Goal: Transaction & Acquisition: Obtain resource

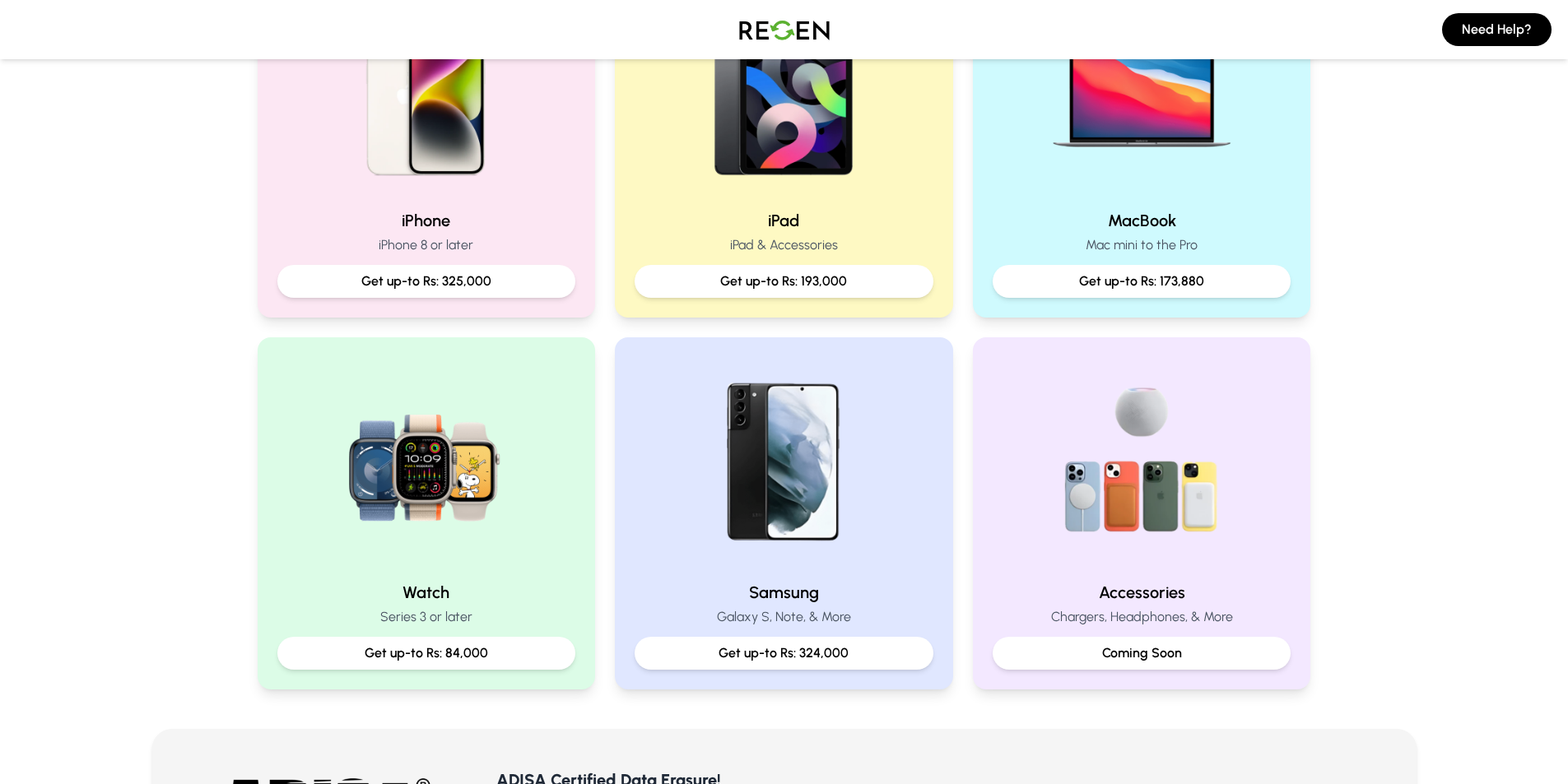
scroll to position [439, 0]
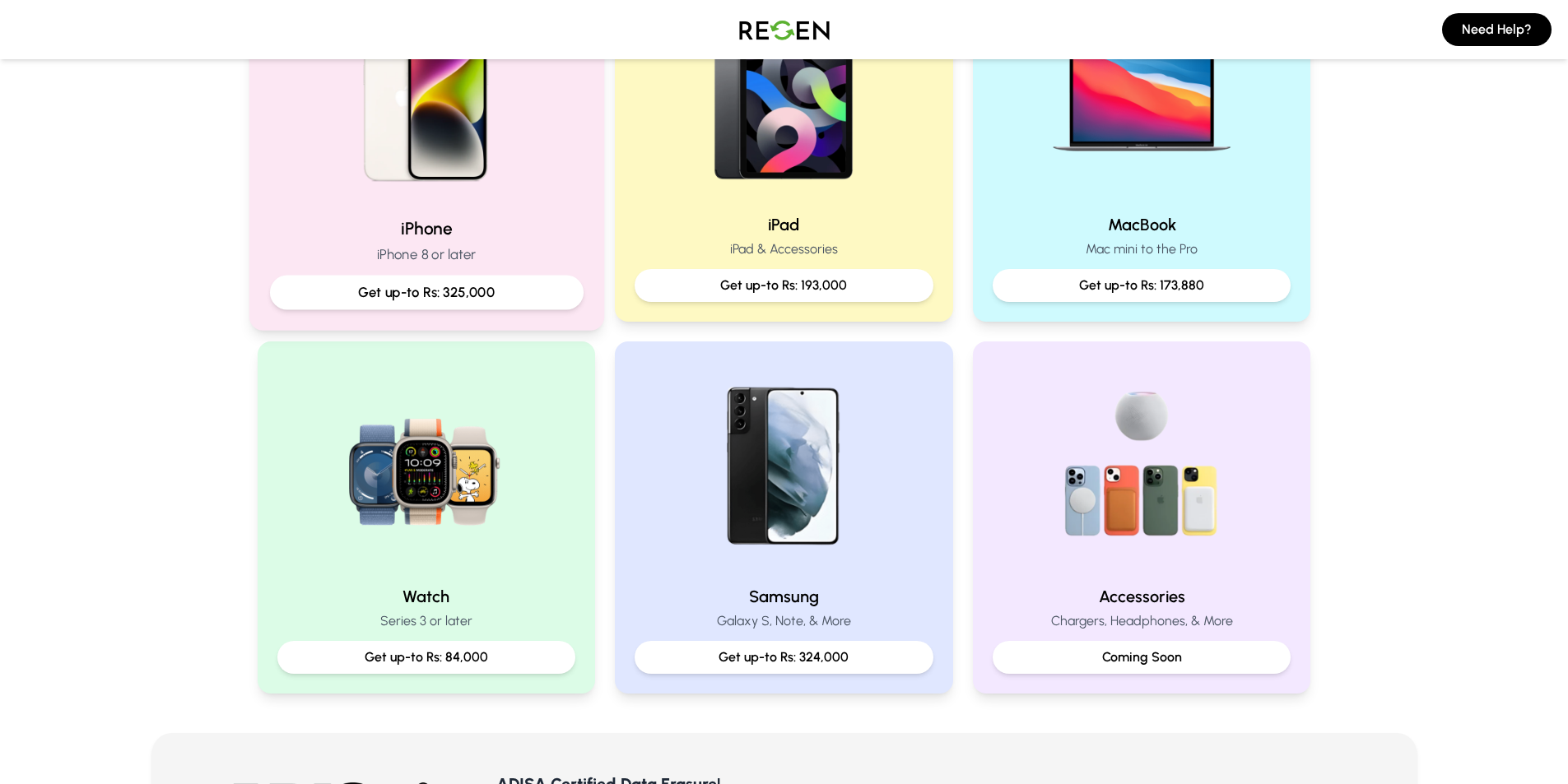
click at [446, 152] on img at bounding box center [425, 93] width 222 height 221
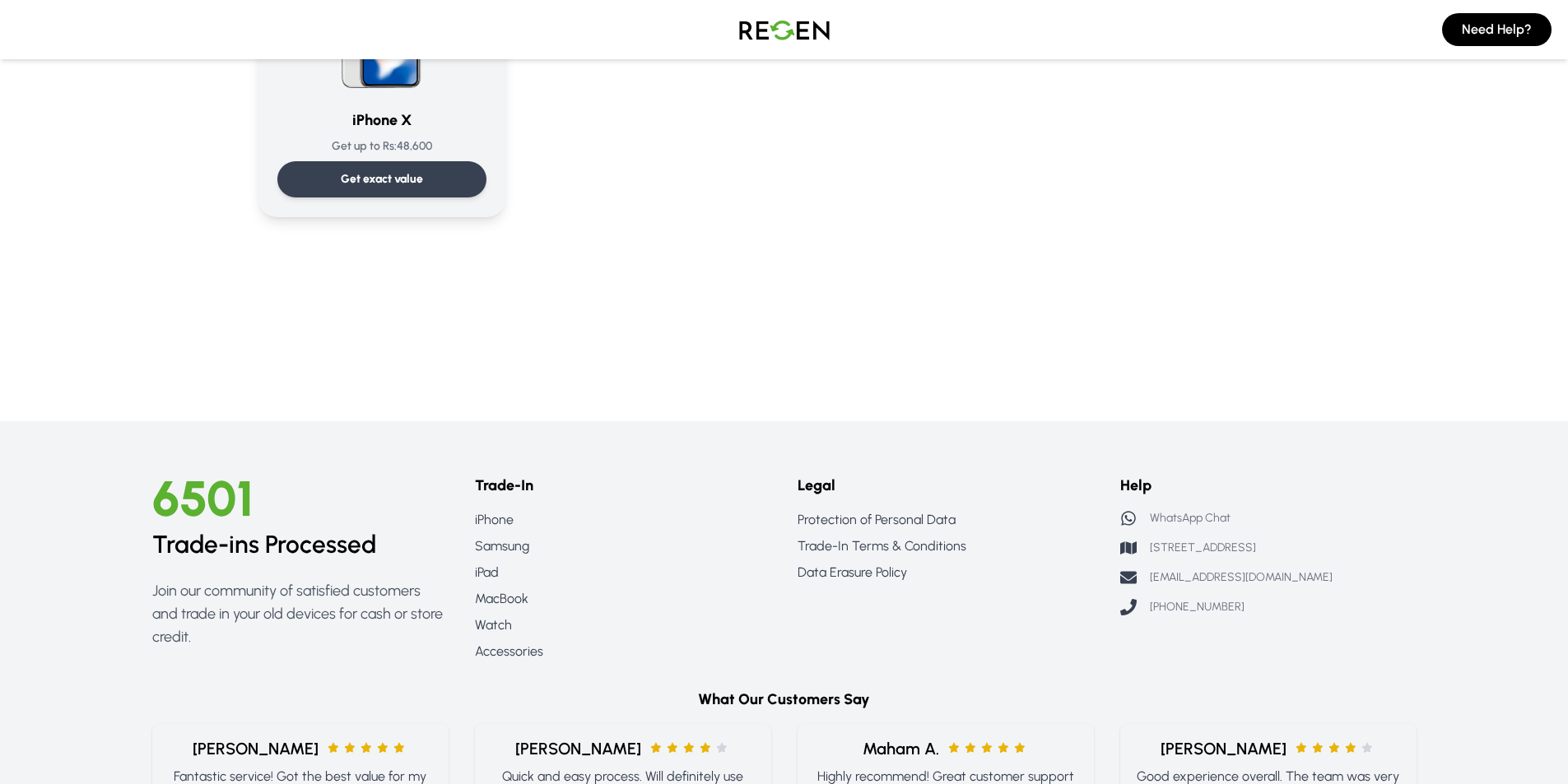
scroll to position [2303, 0]
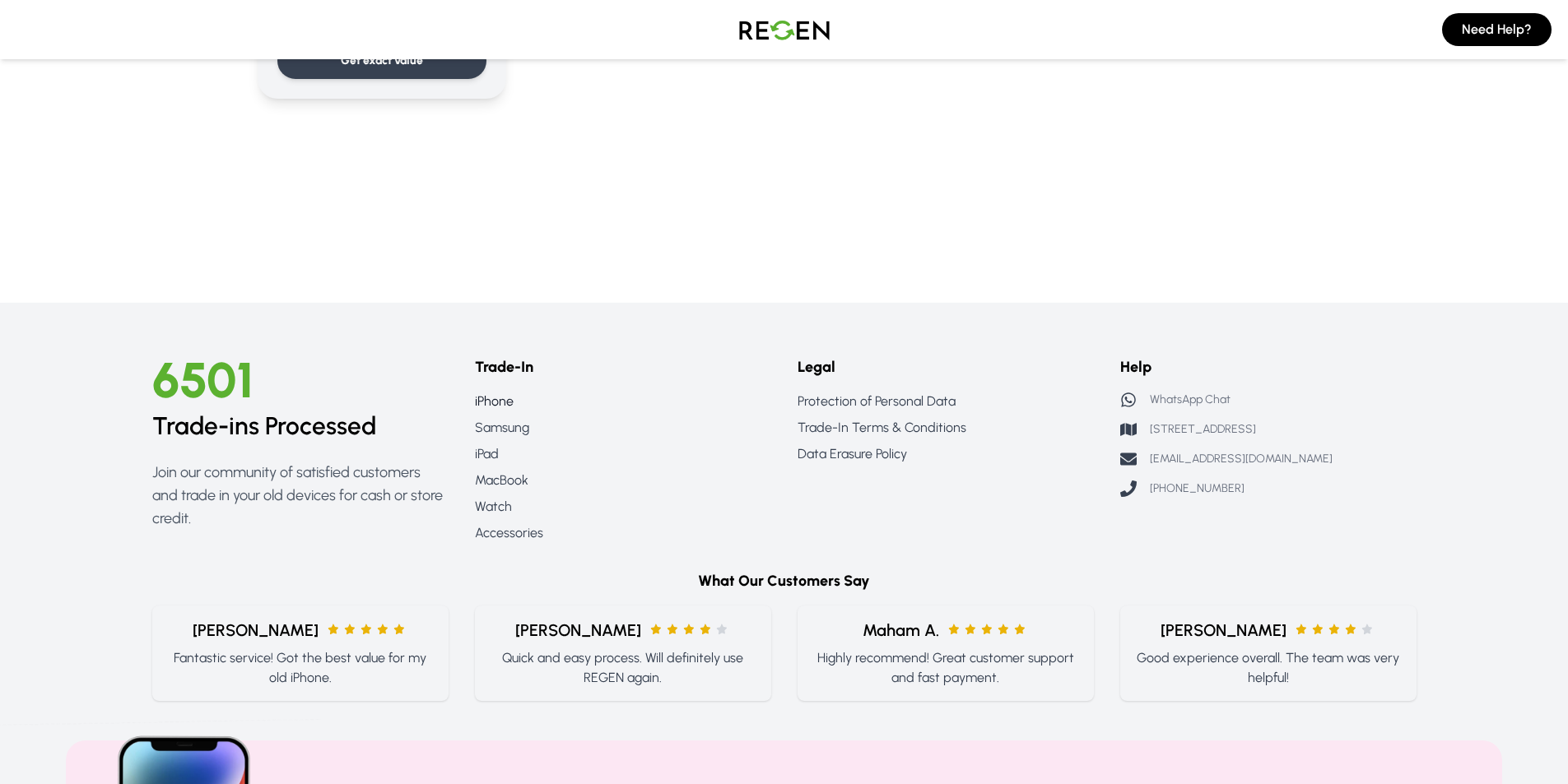
click at [505, 401] on link "iPhone" at bounding box center [623, 401] width 297 height 19
click at [499, 398] on link "iPhone" at bounding box center [623, 401] width 297 height 19
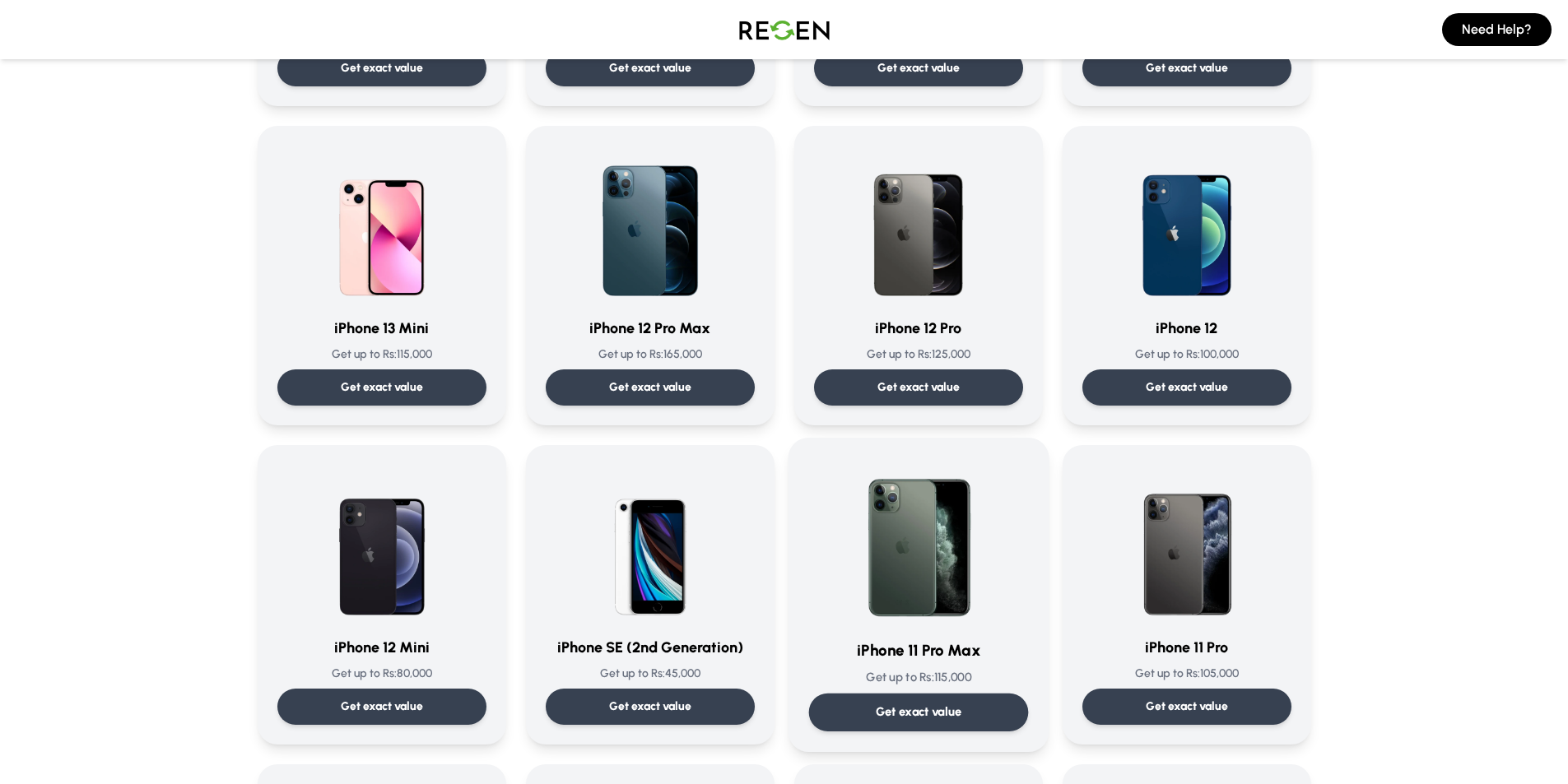
scroll to position [955, 0]
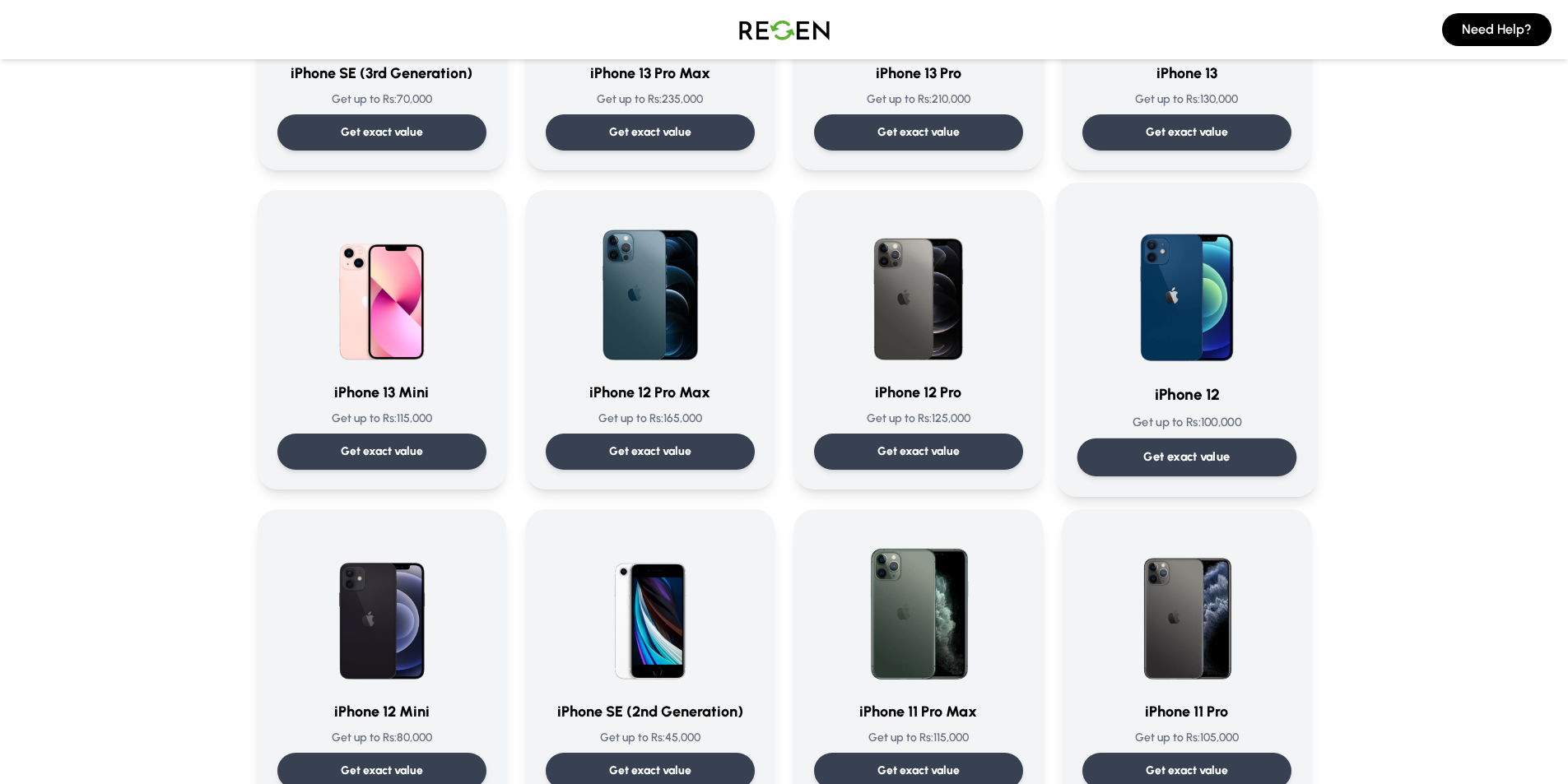
click at [1207, 458] on p "Get exact value" at bounding box center [1186, 456] width 87 height 18
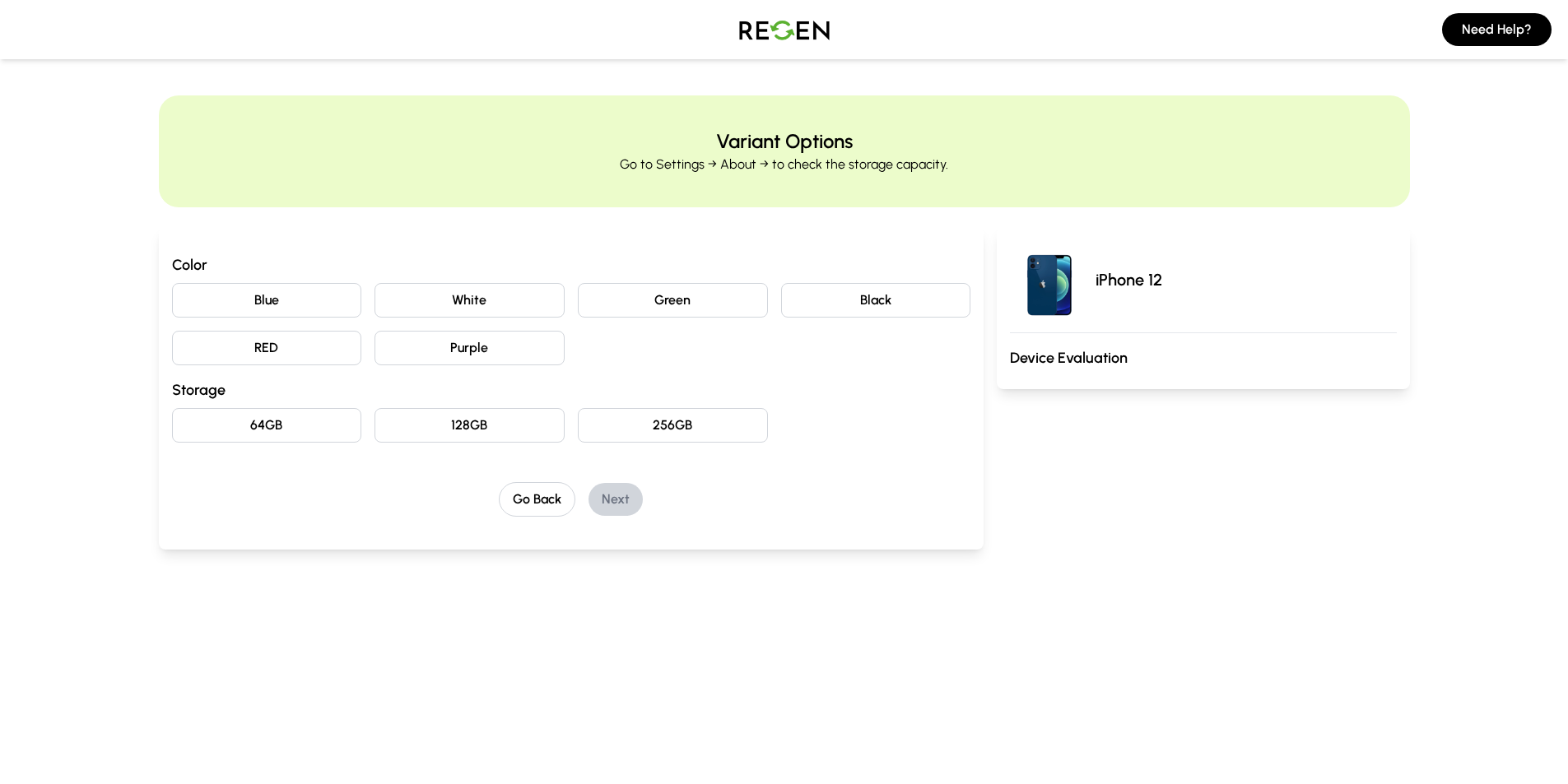
click at [477, 348] on button "Purple" at bounding box center [469, 348] width 190 height 35
click at [289, 430] on button "64GB" at bounding box center [267, 424] width 190 height 35
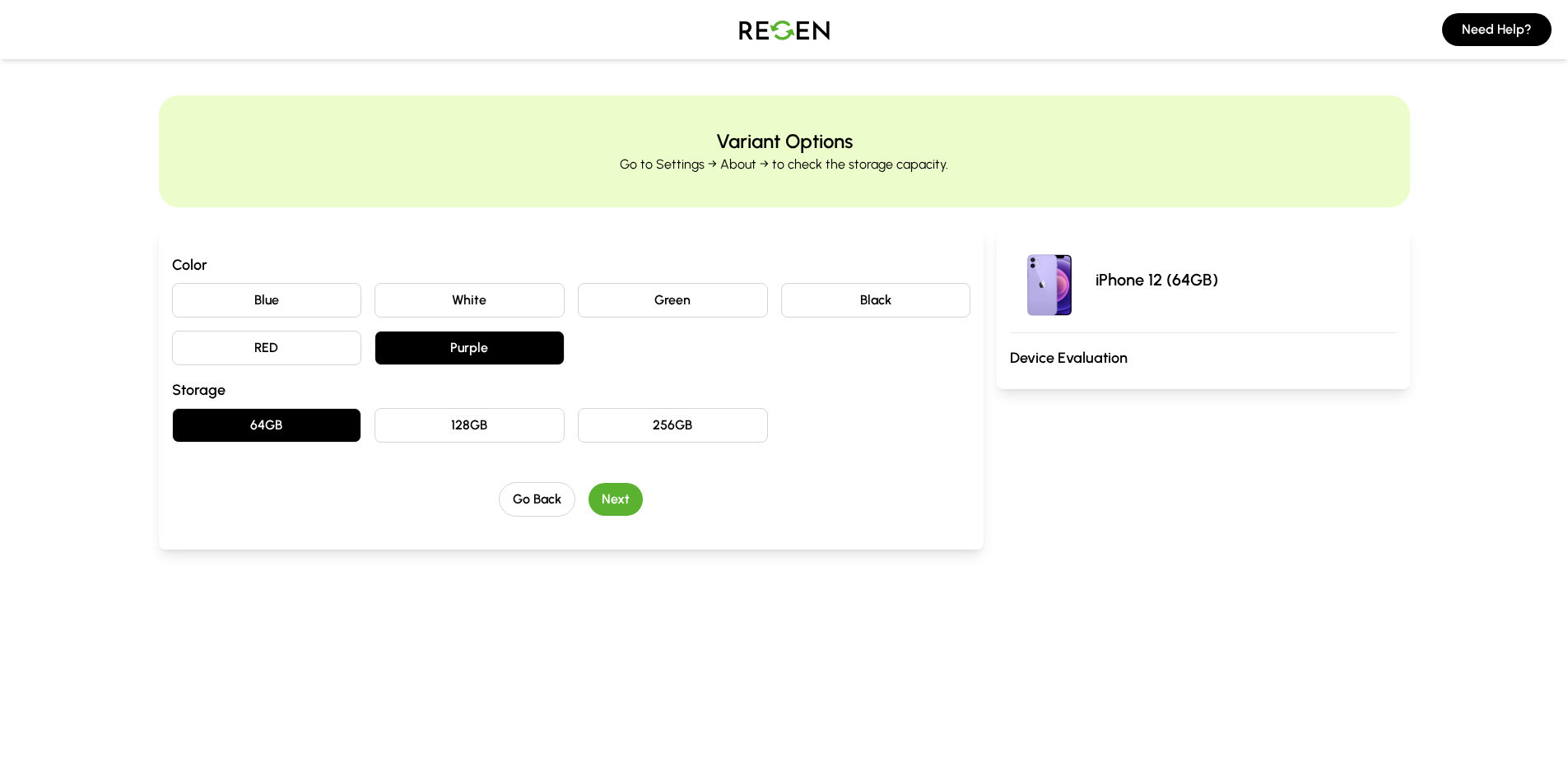
click at [612, 500] on button "Next" at bounding box center [615, 499] width 54 height 33
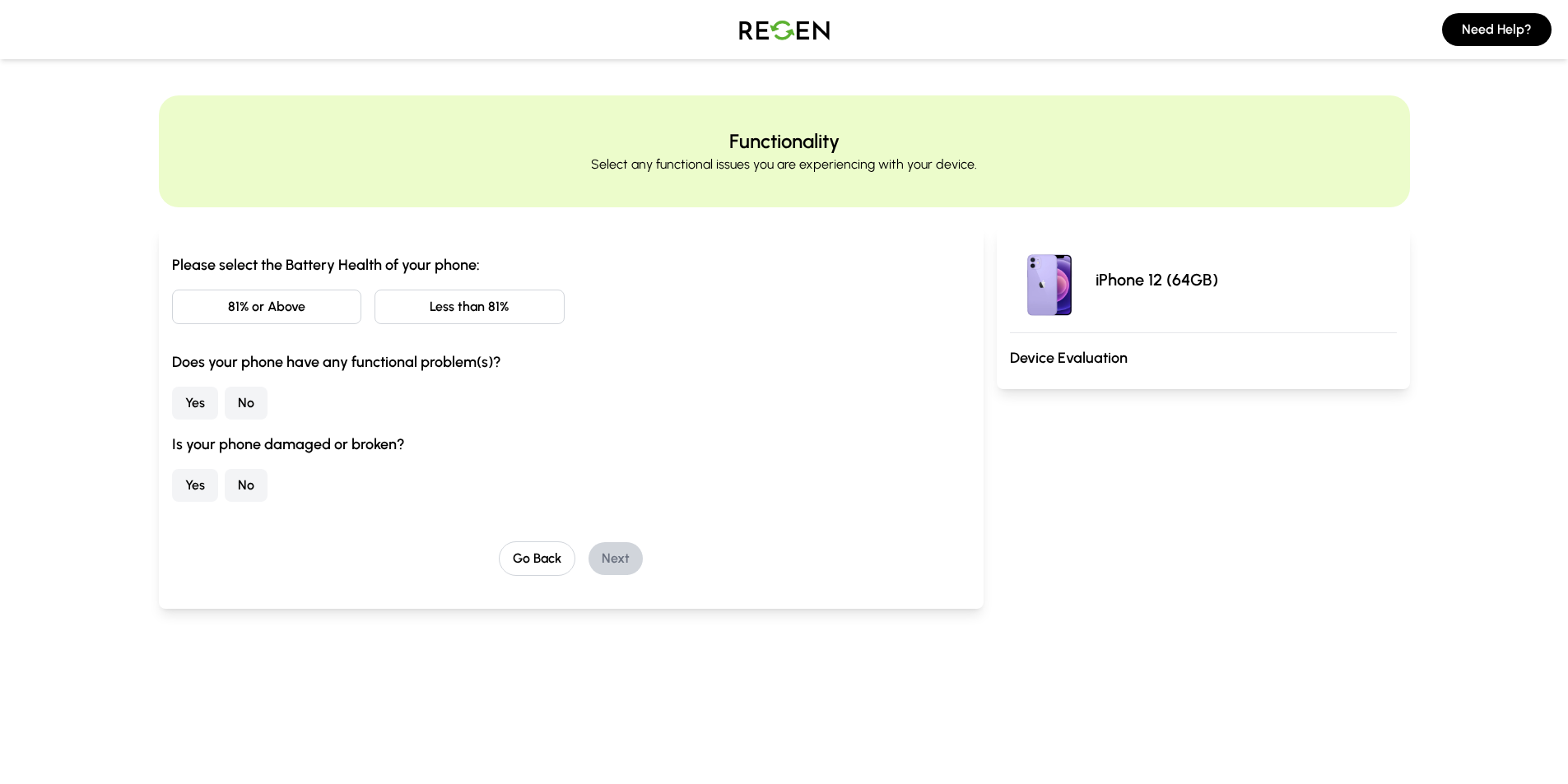
click at [447, 311] on button "Less than 81%" at bounding box center [469, 307] width 190 height 35
click at [244, 408] on button "No" at bounding box center [246, 403] width 43 height 33
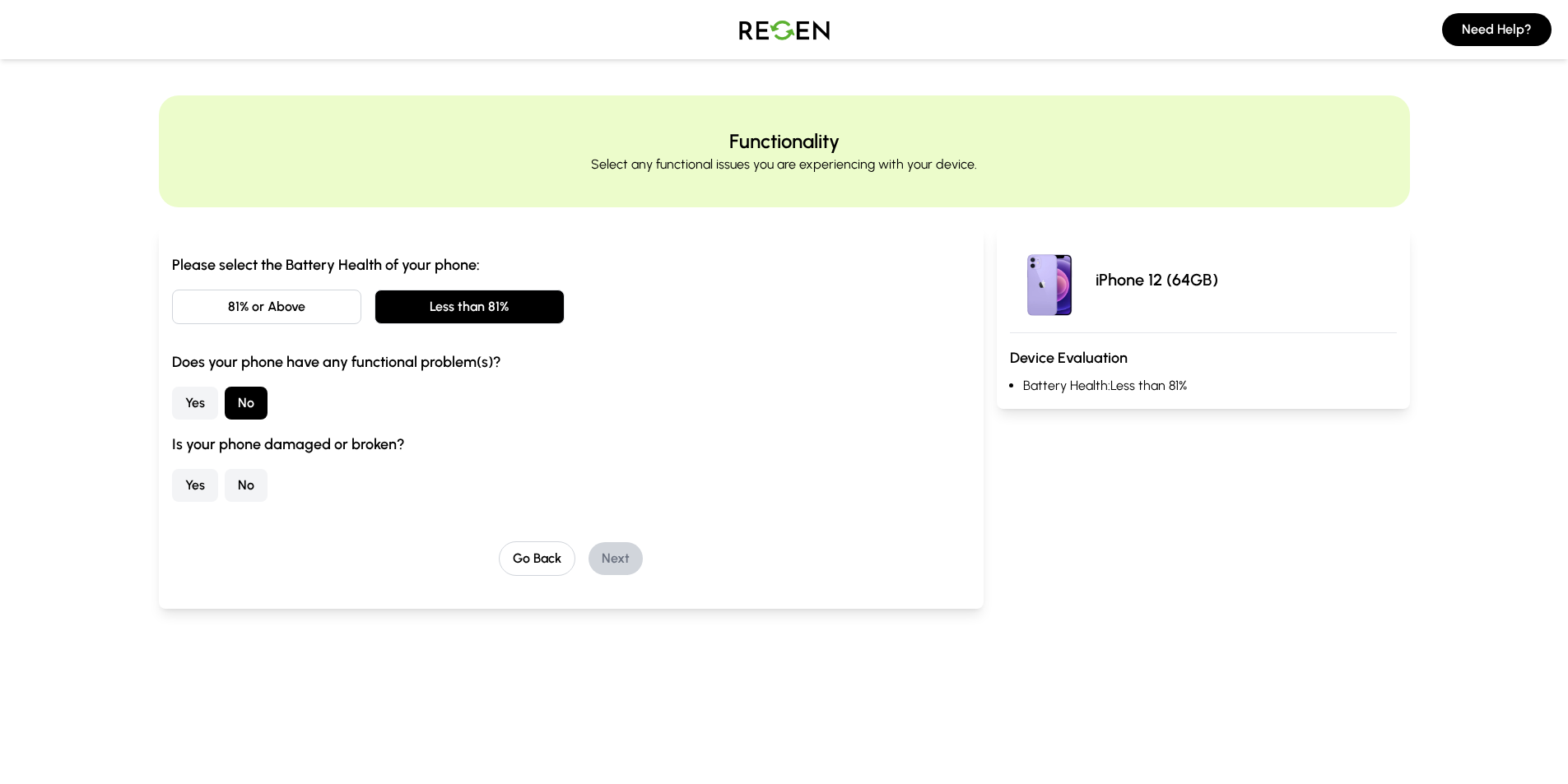
click at [249, 486] on button "No" at bounding box center [246, 485] width 43 height 33
click at [617, 548] on button "Next" at bounding box center [615, 558] width 54 height 33
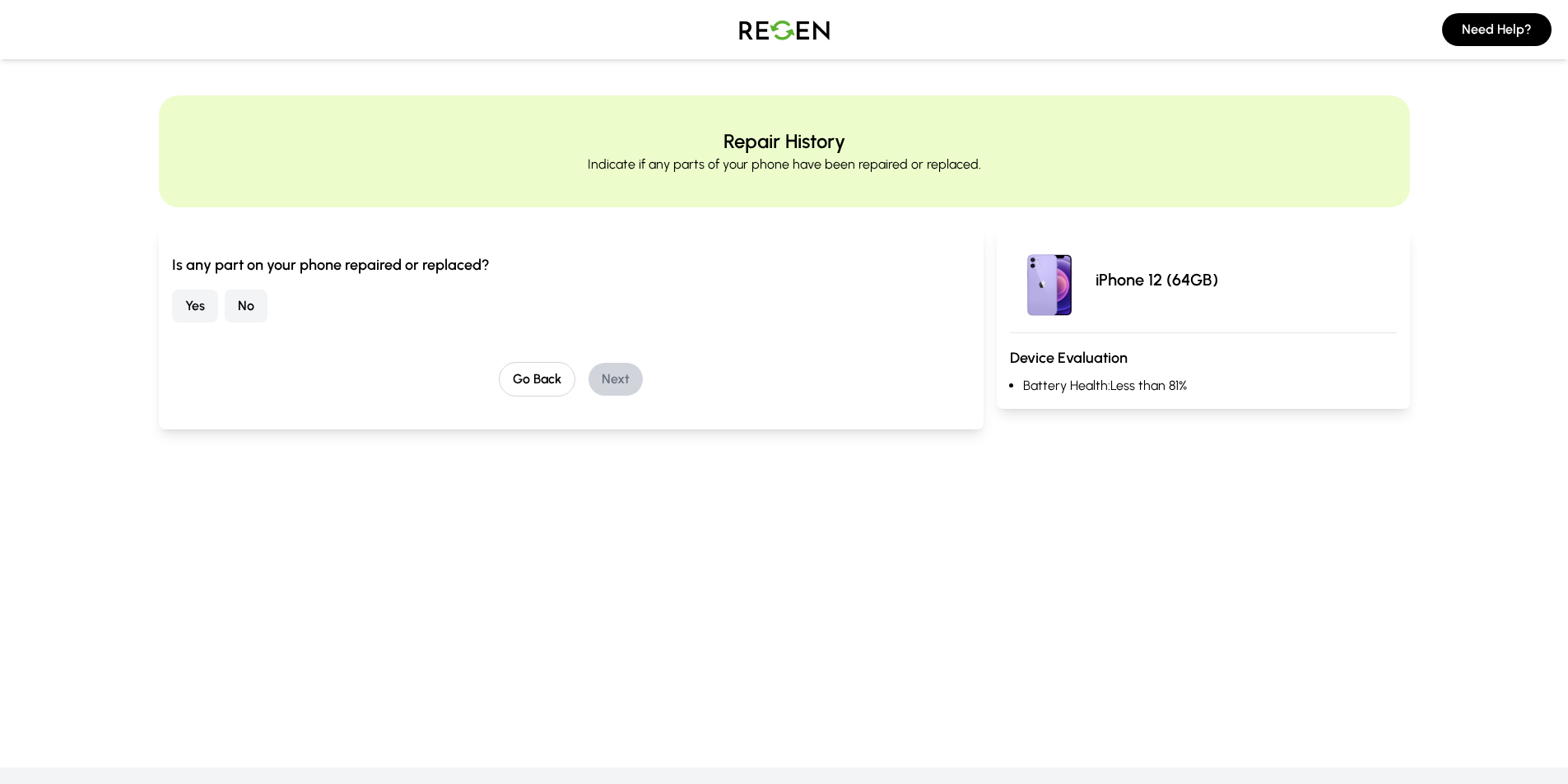
click at [229, 300] on button "No" at bounding box center [246, 306] width 43 height 33
click at [192, 316] on button "Yes" at bounding box center [195, 306] width 46 height 33
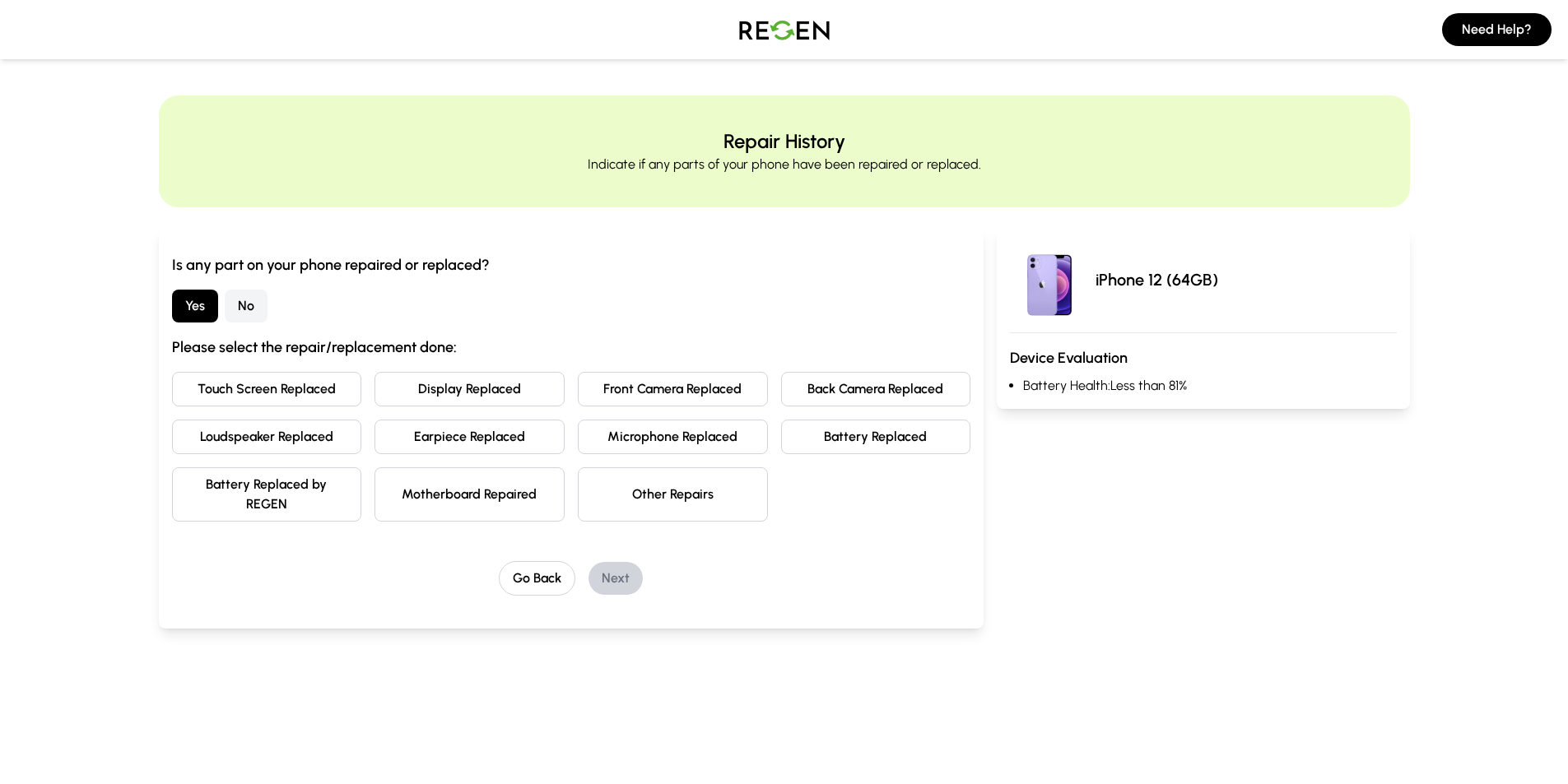
click at [272, 387] on button "Touch Screen Replaced" at bounding box center [267, 388] width 190 height 35
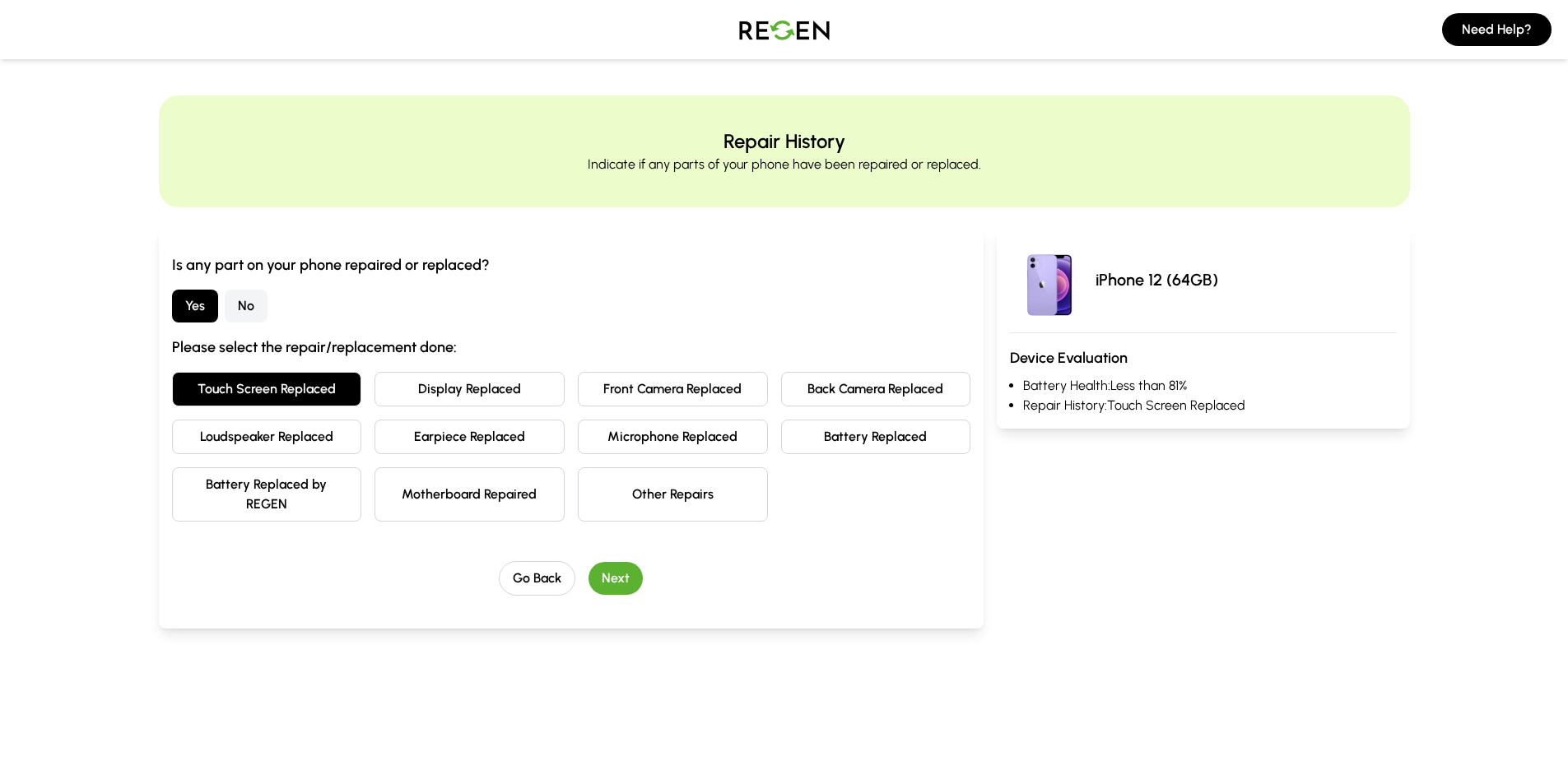
click at [629, 578] on button "Next" at bounding box center [615, 578] width 54 height 33
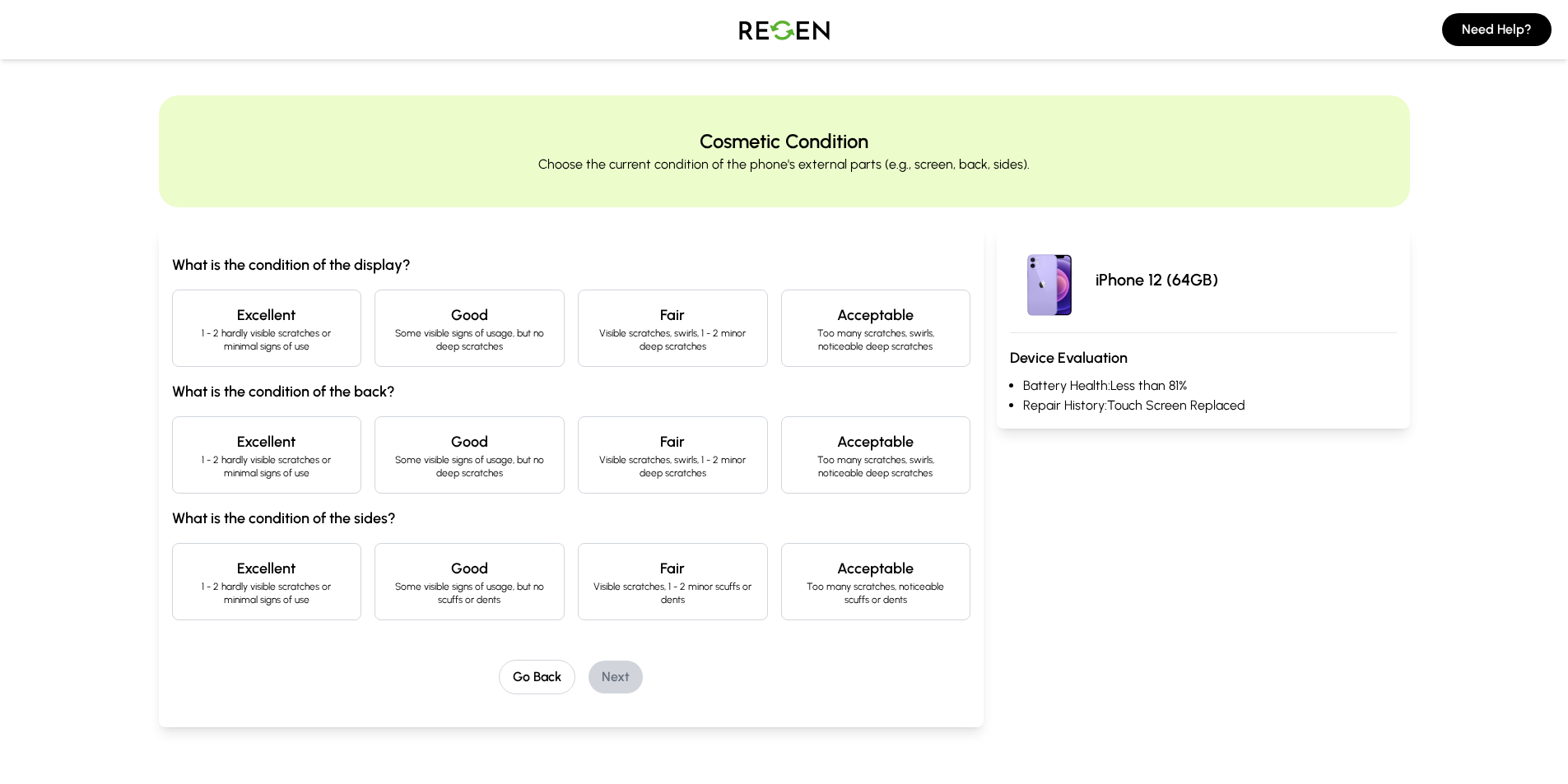
click at [308, 339] on p "1 - 2 hardly visible scratches or minimal signs of use" at bounding box center [267, 339] width 162 height 26
click at [321, 472] on p "1 - 2 hardly visible scratches or minimal signs of use" at bounding box center [267, 466] width 162 height 26
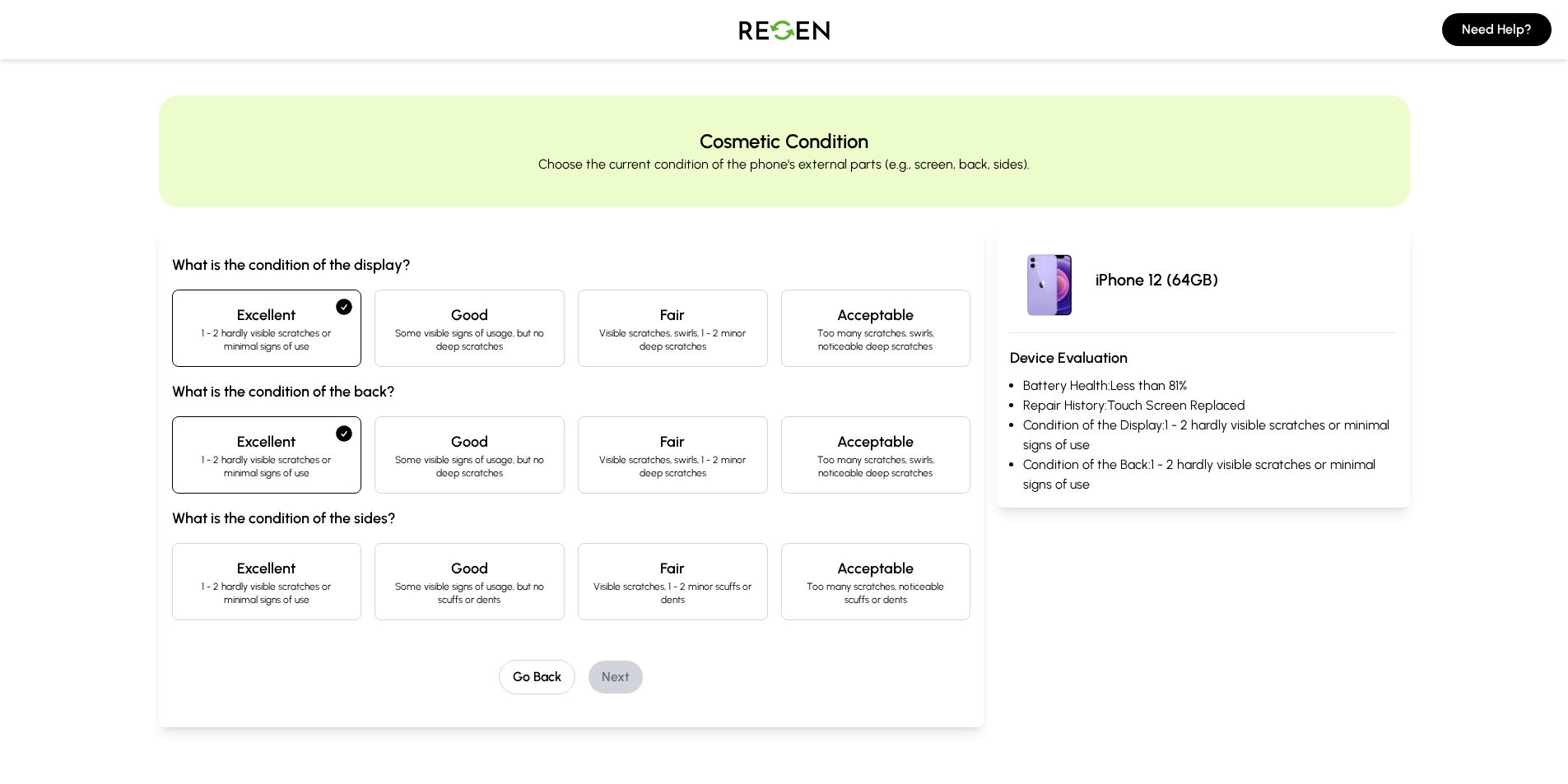
click at [316, 586] on p "1 - 2 hardly visible scratches or minimal signs of use" at bounding box center [267, 593] width 162 height 26
click at [623, 680] on button "Next" at bounding box center [615, 676] width 54 height 33
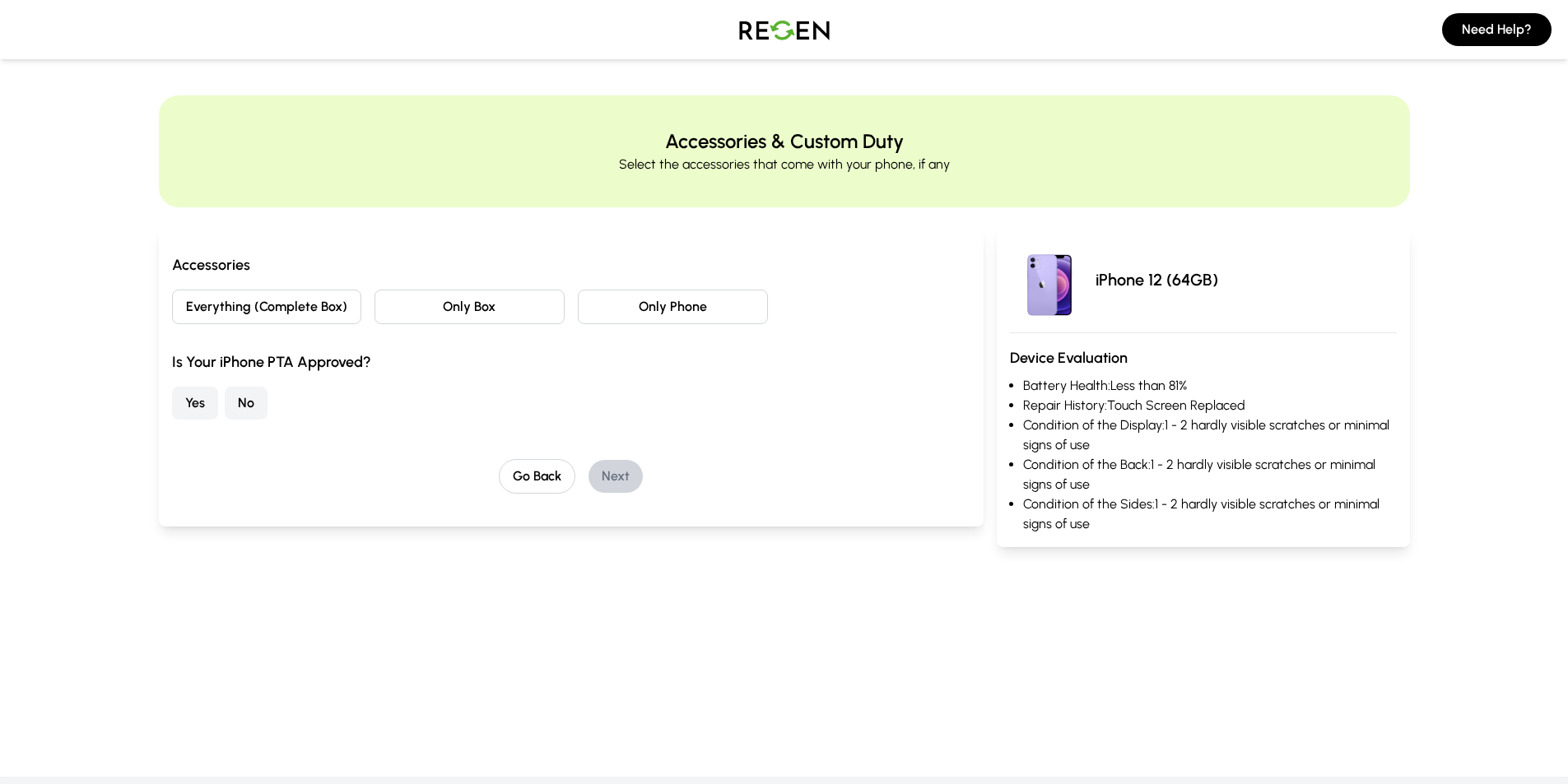
click at [678, 311] on button "Only Phone" at bounding box center [673, 307] width 190 height 35
click at [198, 406] on button "Yes" at bounding box center [195, 403] width 46 height 33
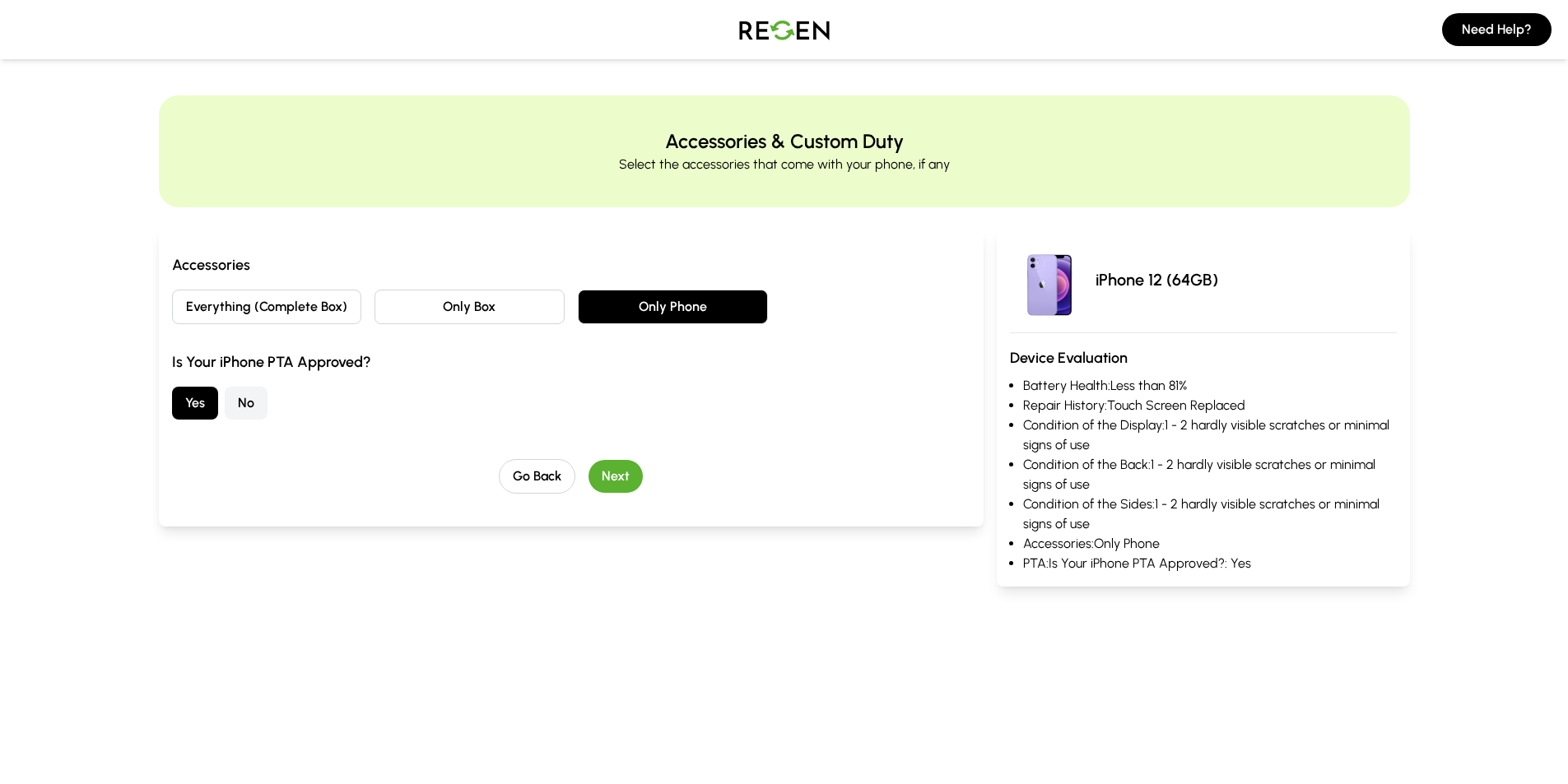
click at [445, 311] on button "Only Box" at bounding box center [469, 307] width 190 height 35
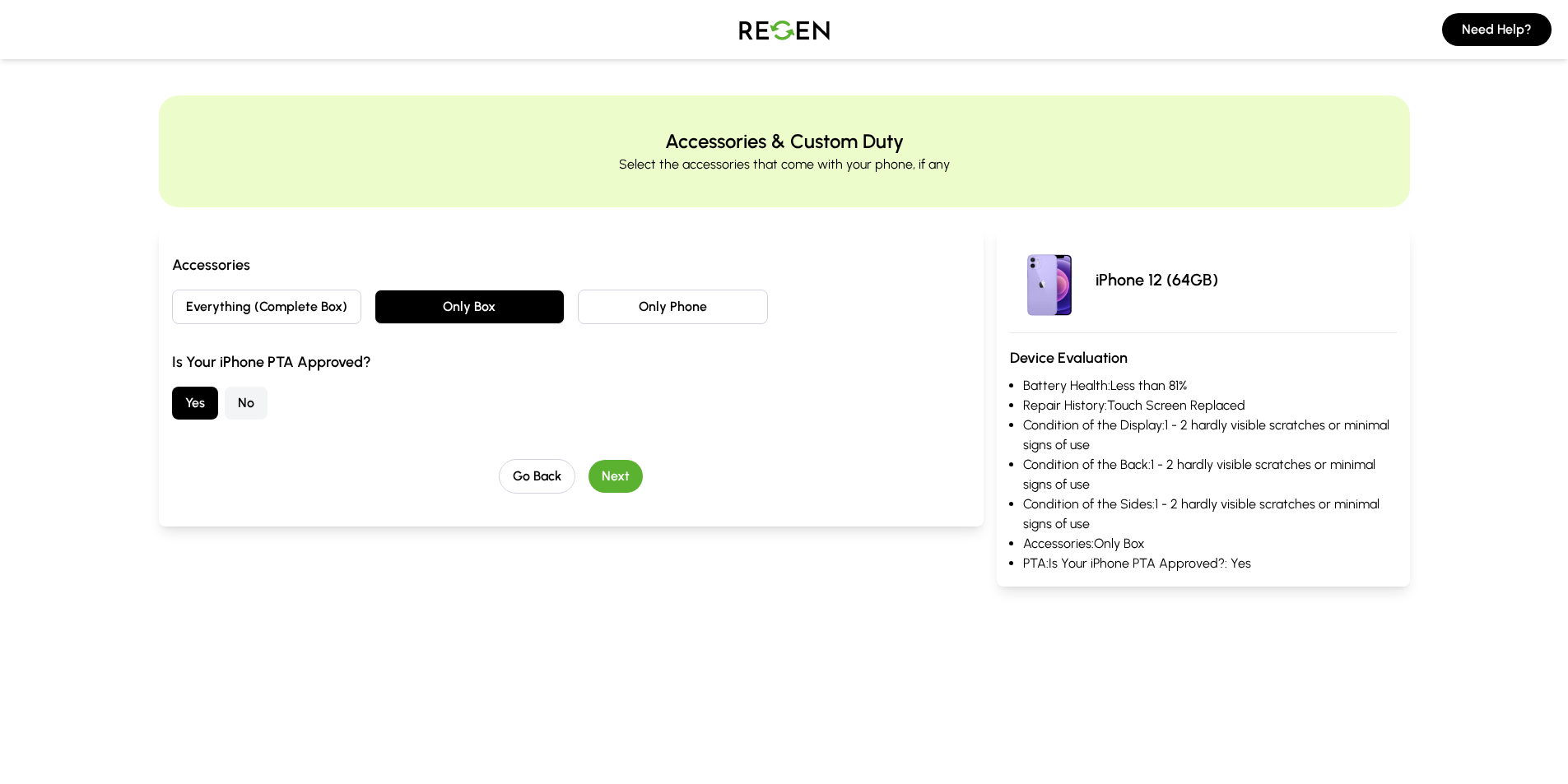
click at [313, 310] on button "Everything (Complete Box)" at bounding box center [267, 307] width 190 height 35
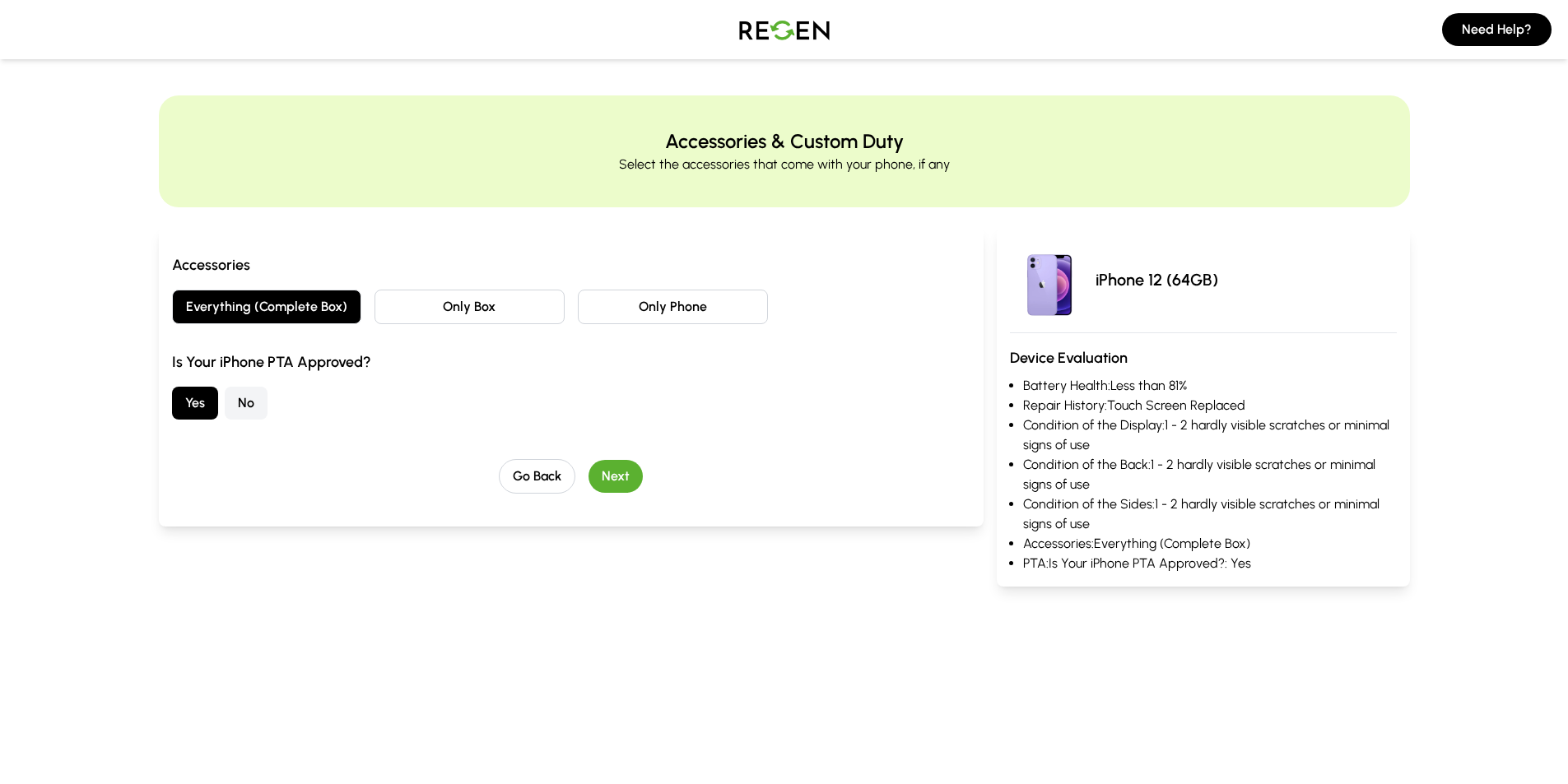
drag, startPoint x: 618, startPoint y: 472, endPoint x: 466, endPoint y: 531, distance: 163.0
click at [616, 472] on button "Next" at bounding box center [615, 476] width 54 height 33
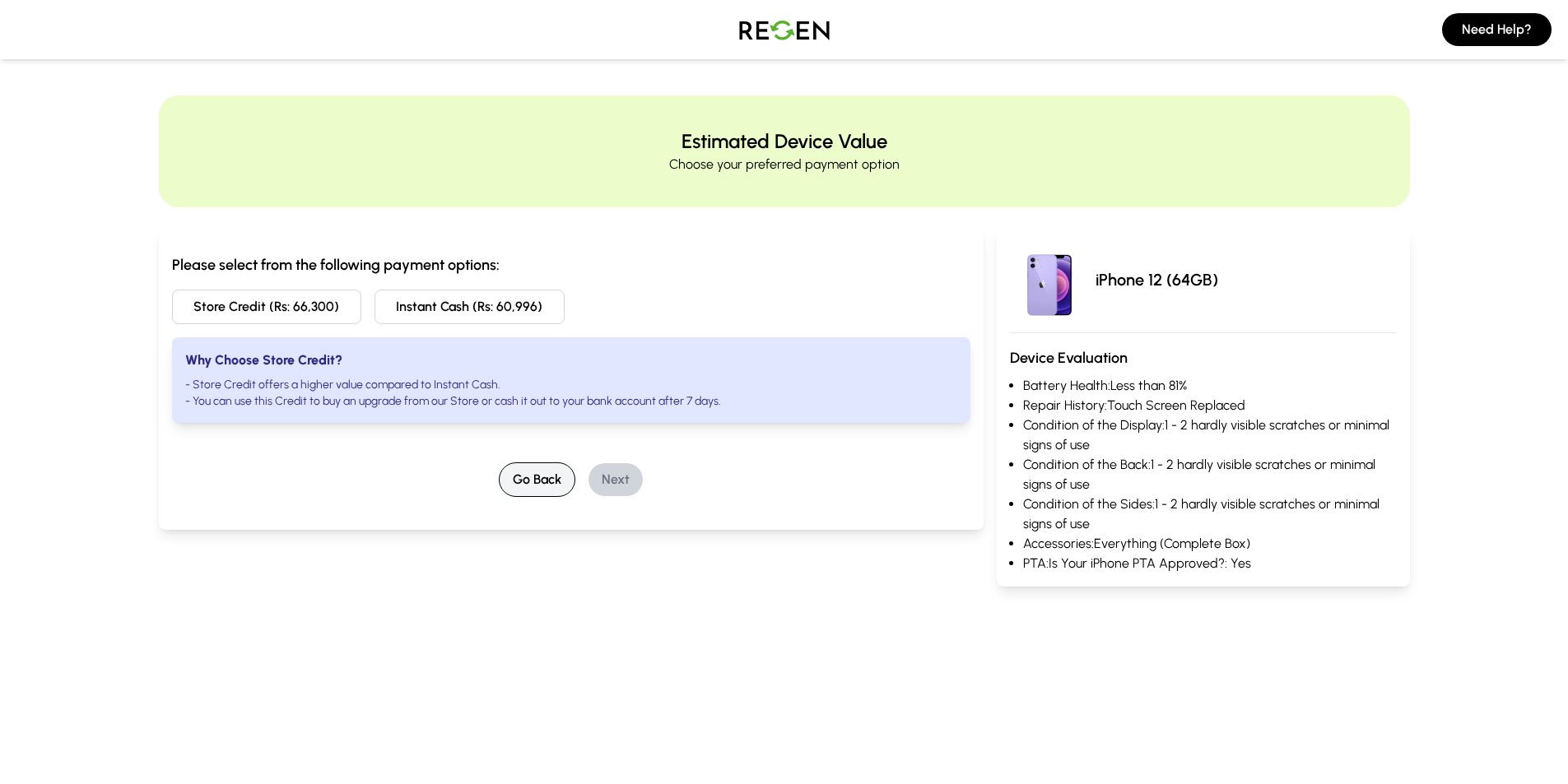
click at [554, 489] on button "Go Back" at bounding box center [537, 479] width 77 height 35
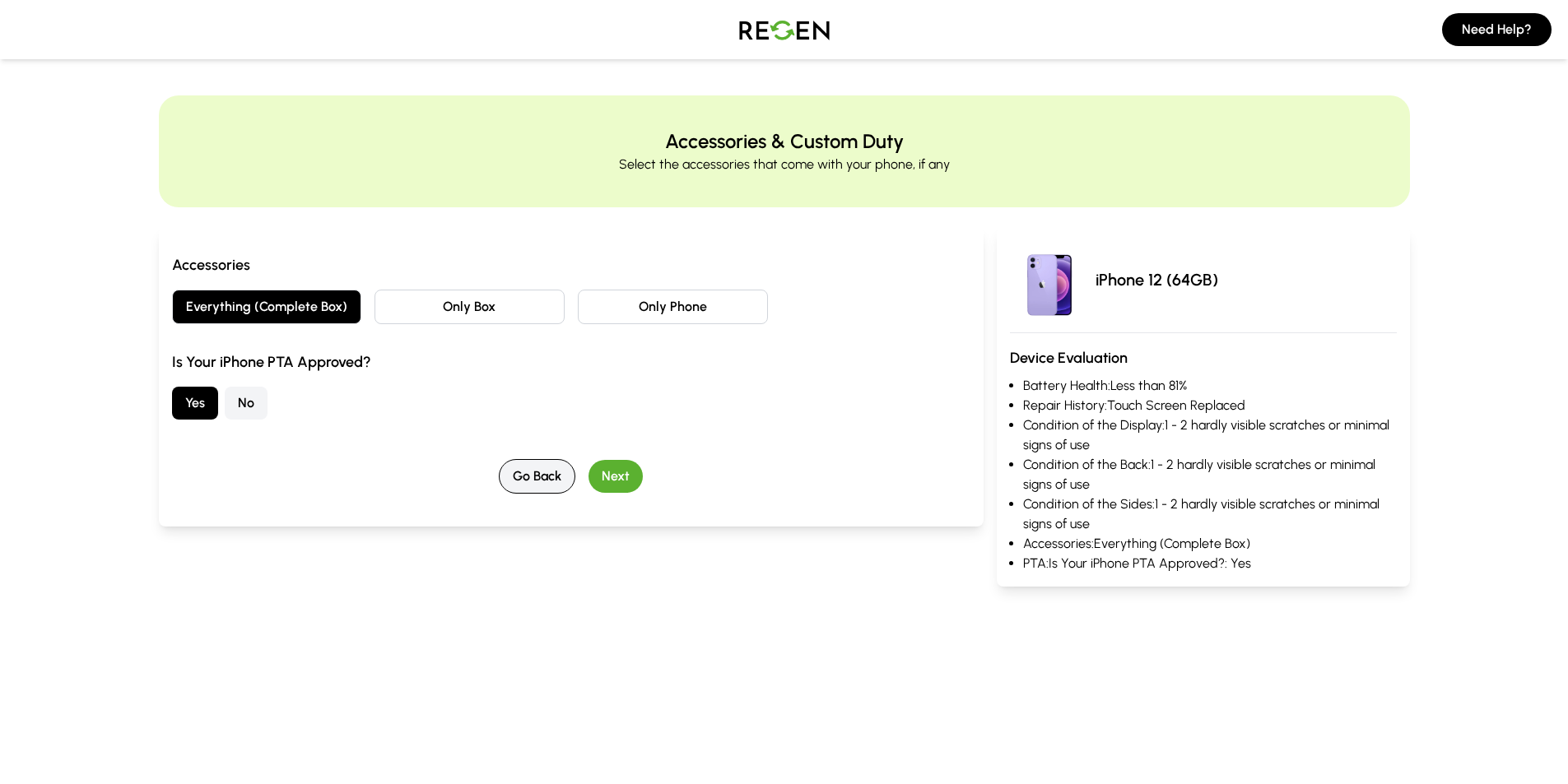
click at [554, 489] on button "Go Back" at bounding box center [537, 476] width 77 height 35
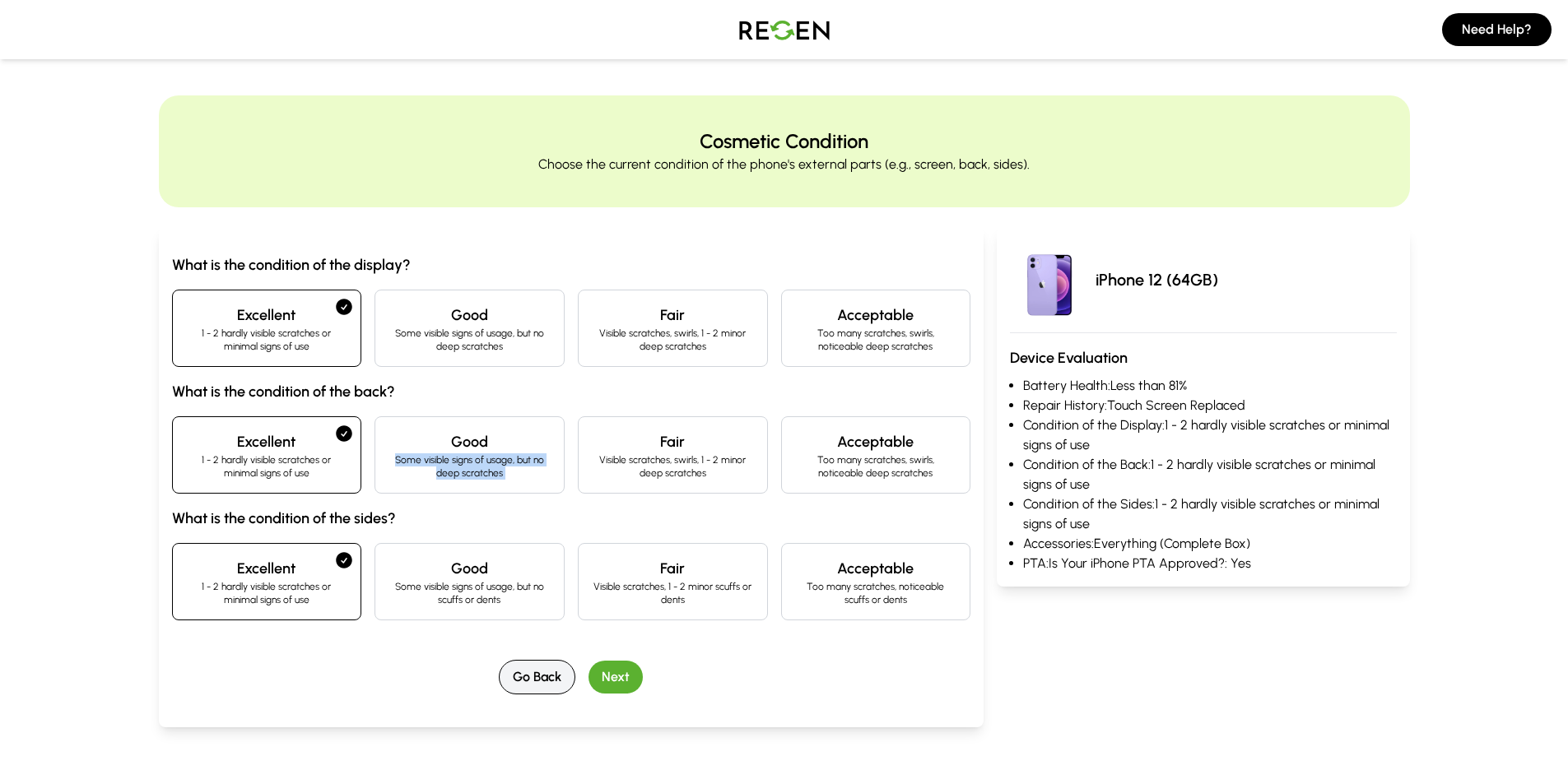
click at [554, 489] on div "Good Some visible signs of usage, but no deep scratches" at bounding box center [469, 455] width 190 height 77
click at [553, 671] on button "Go Back" at bounding box center [537, 676] width 77 height 35
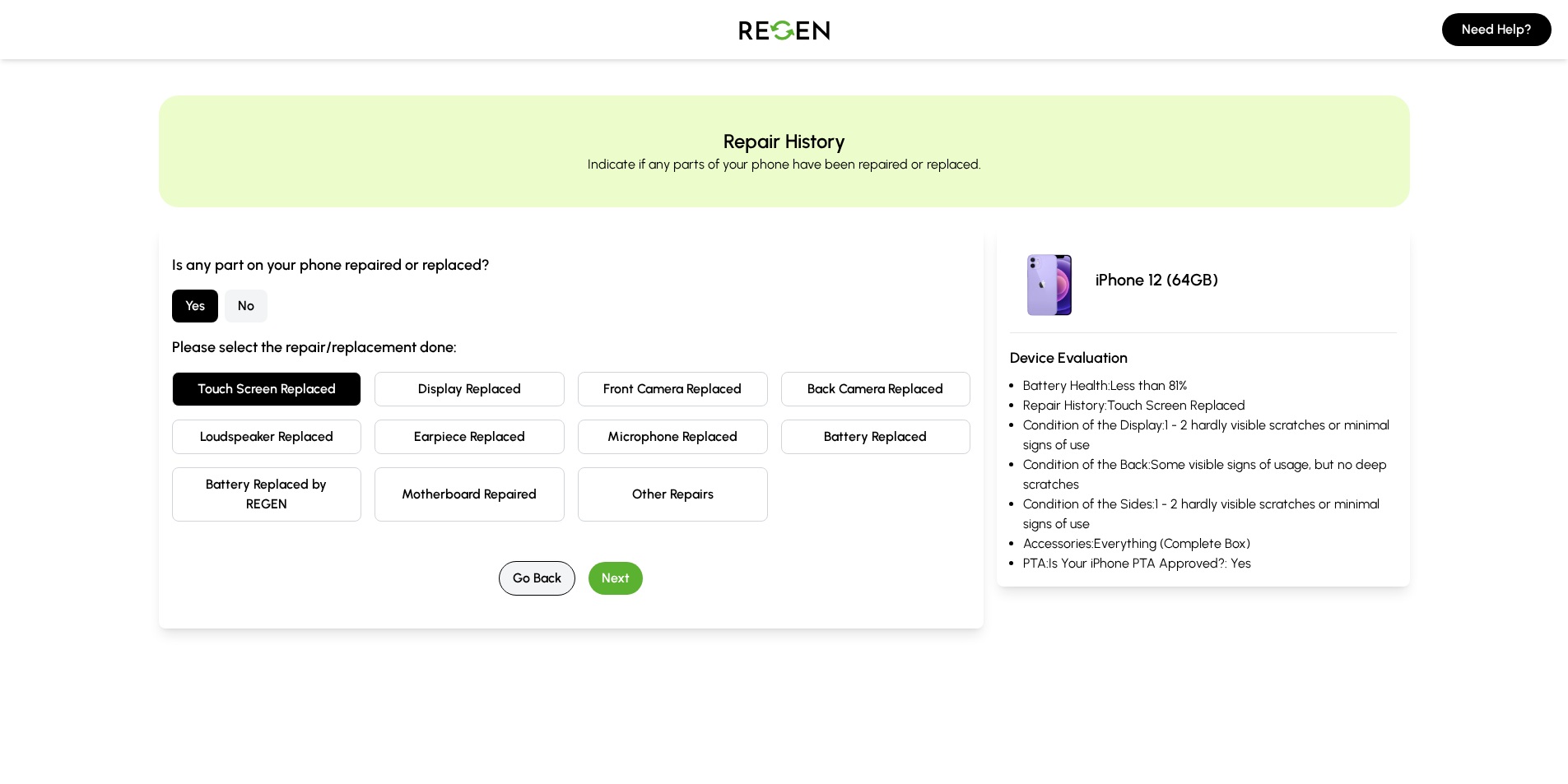
click at [534, 585] on button "Go Back" at bounding box center [537, 578] width 77 height 35
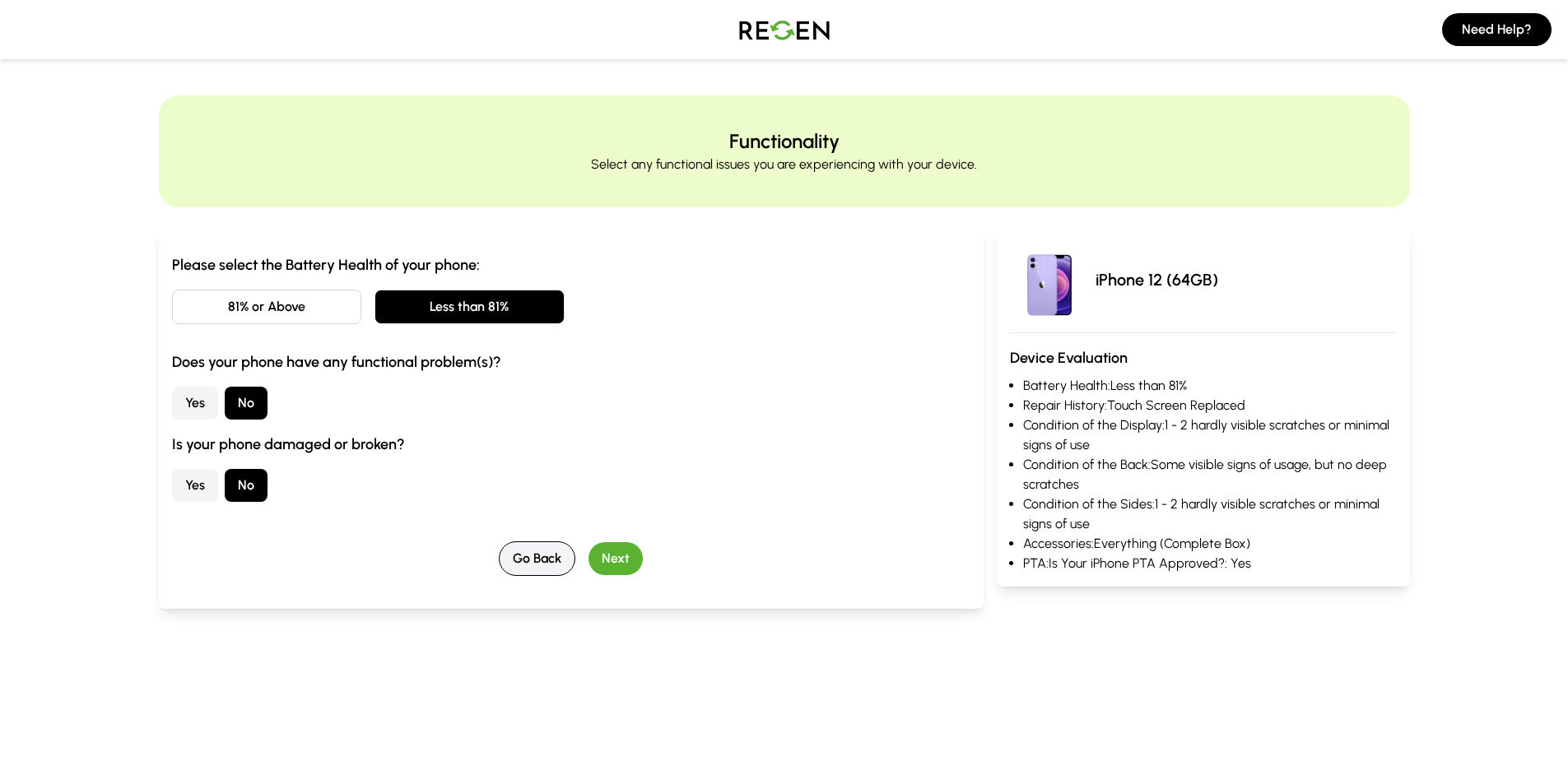
click at [532, 554] on button "Go Back" at bounding box center [537, 558] width 77 height 35
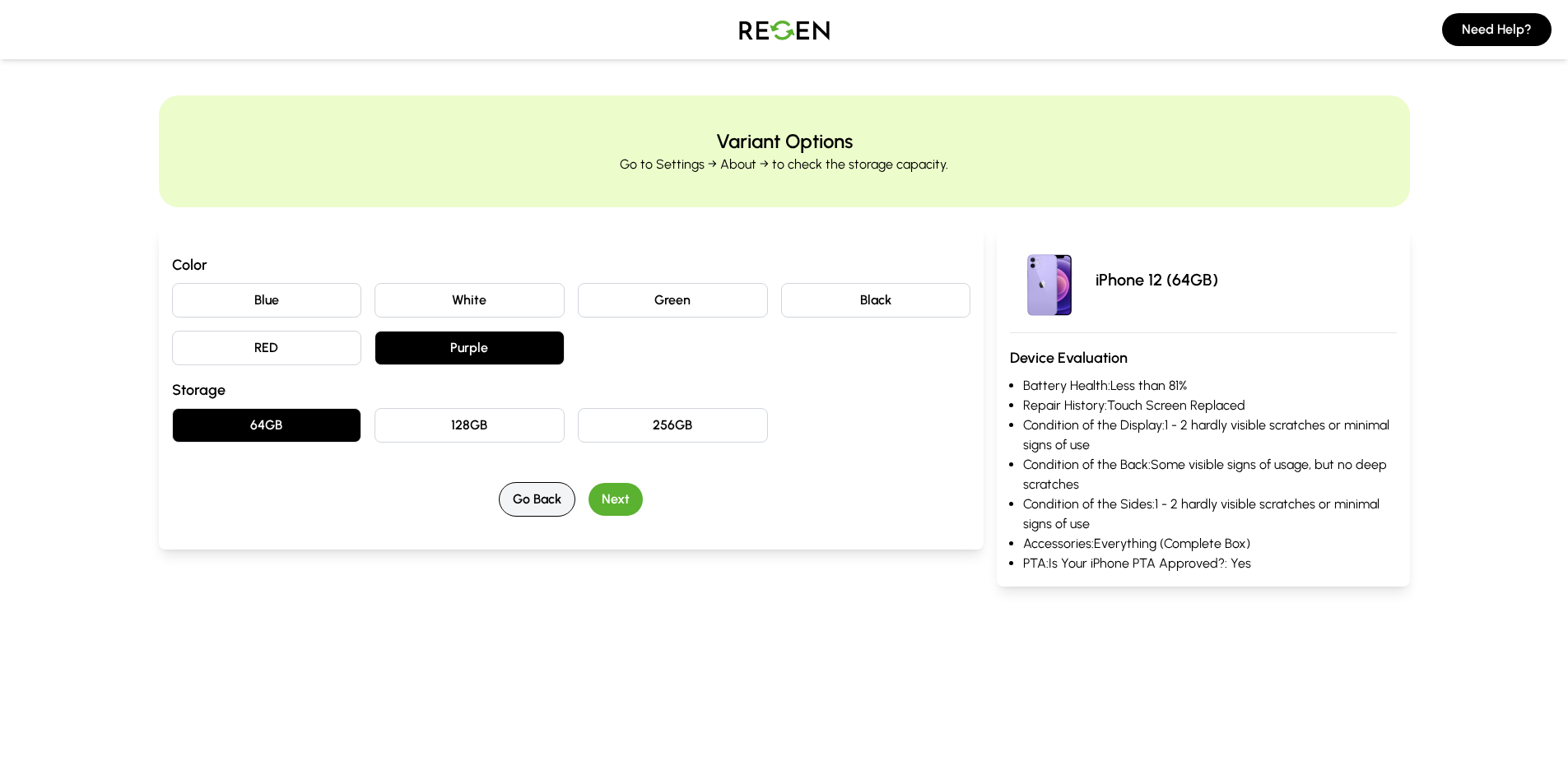
click at [535, 485] on button "Go Back" at bounding box center [537, 499] width 77 height 35
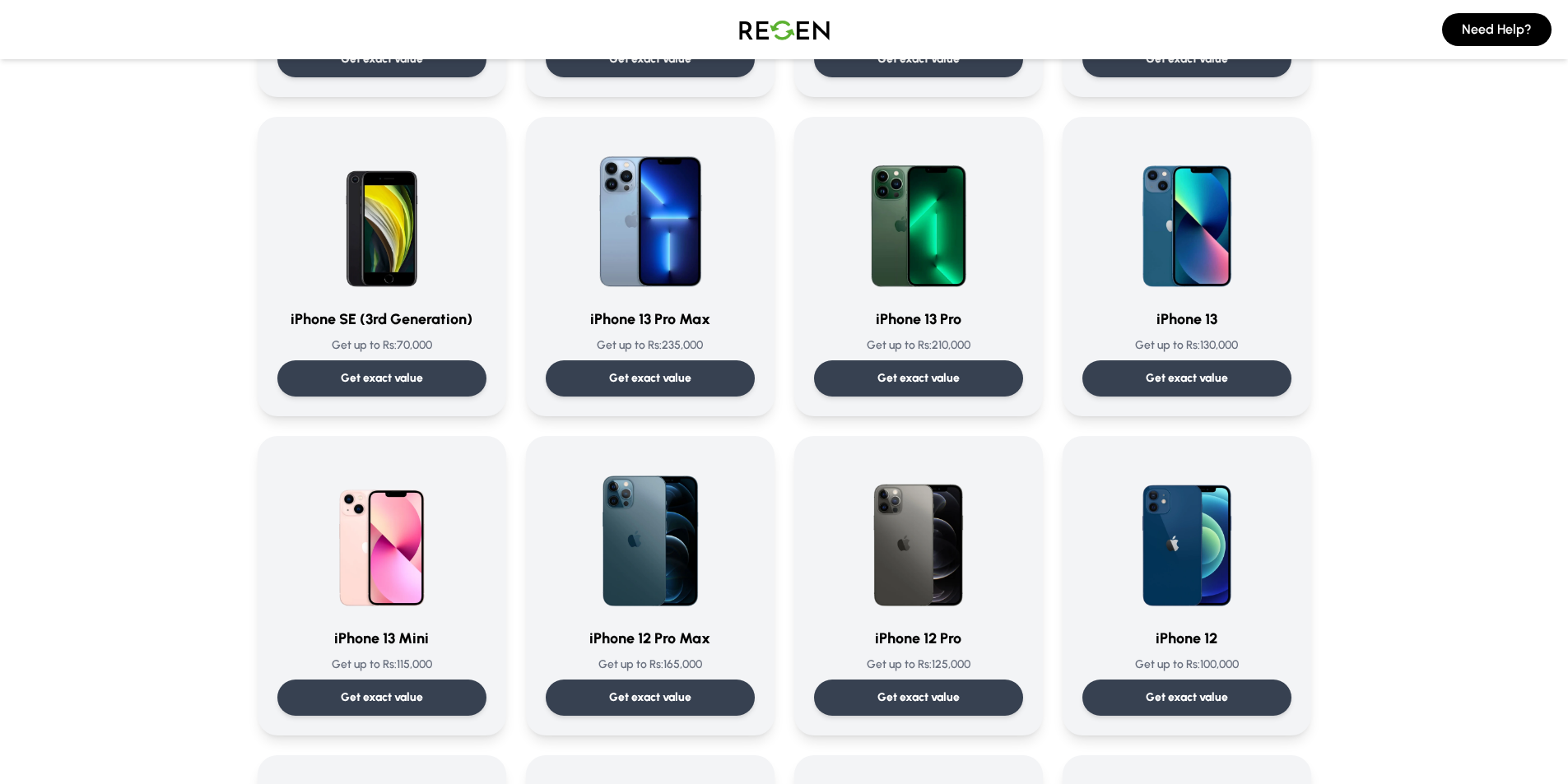
scroll to position [713, 0]
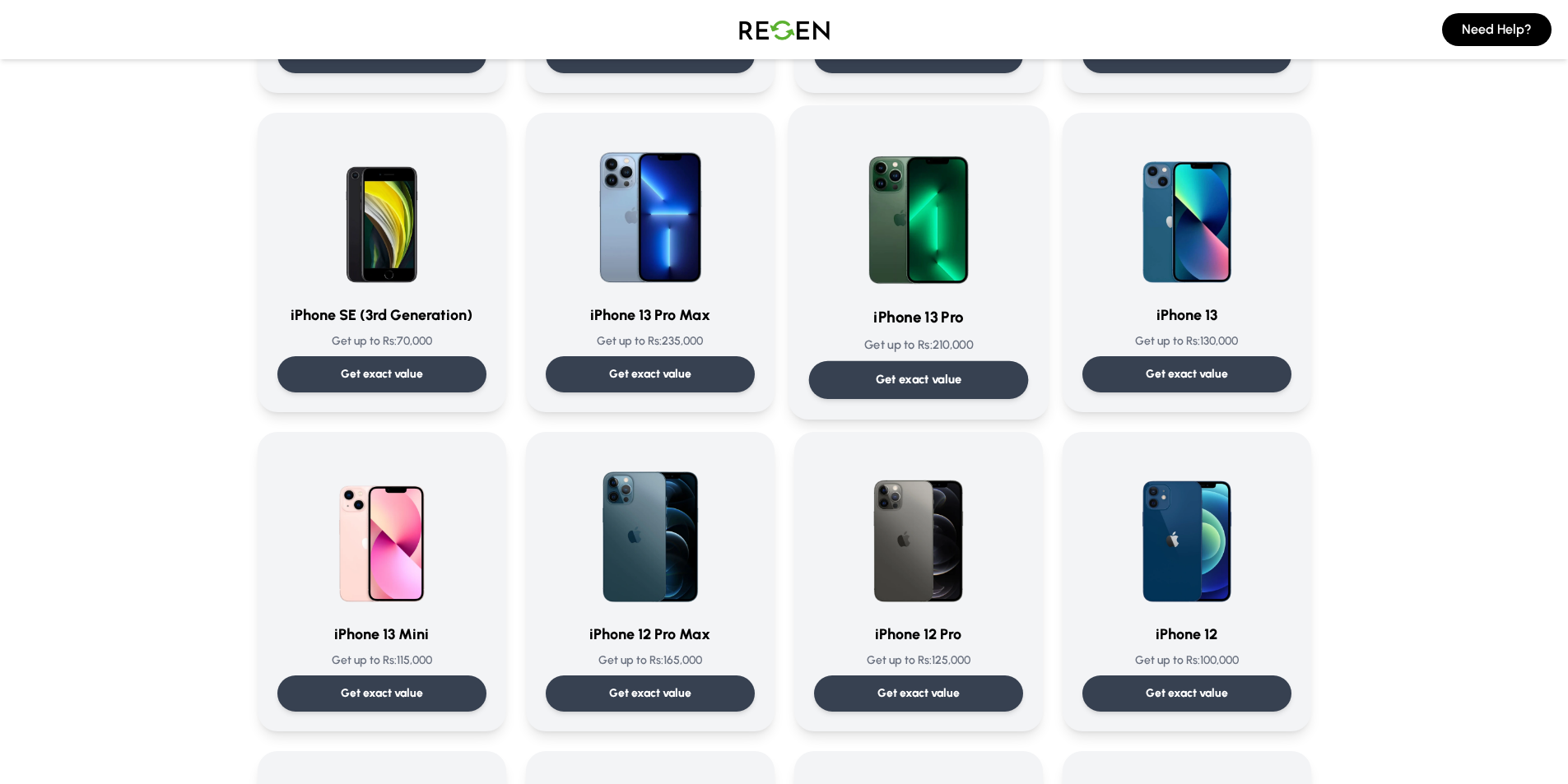
click at [935, 384] on p "Get exact value" at bounding box center [918, 379] width 87 height 18
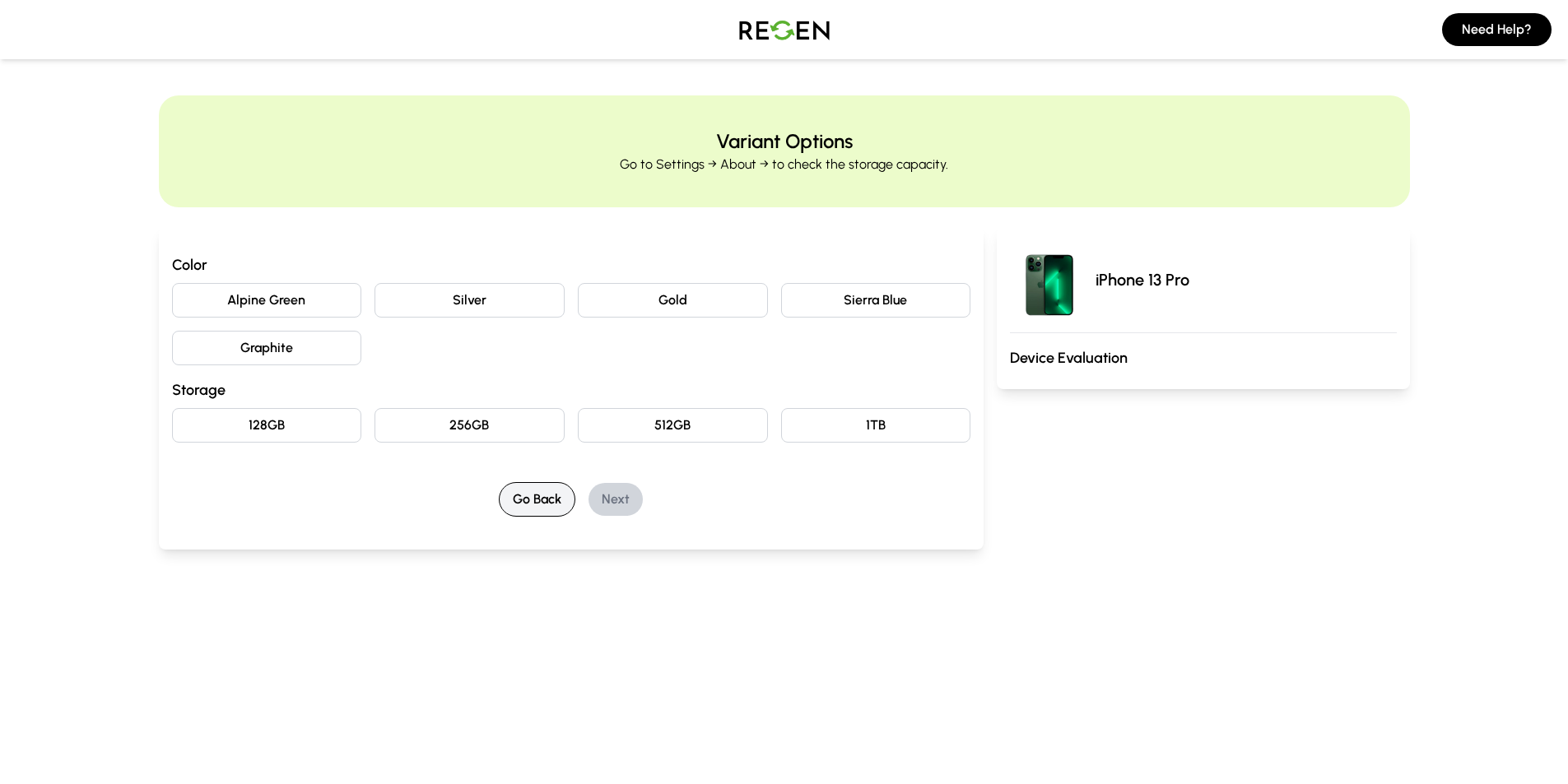
click at [545, 507] on button "Go Back" at bounding box center [537, 499] width 77 height 35
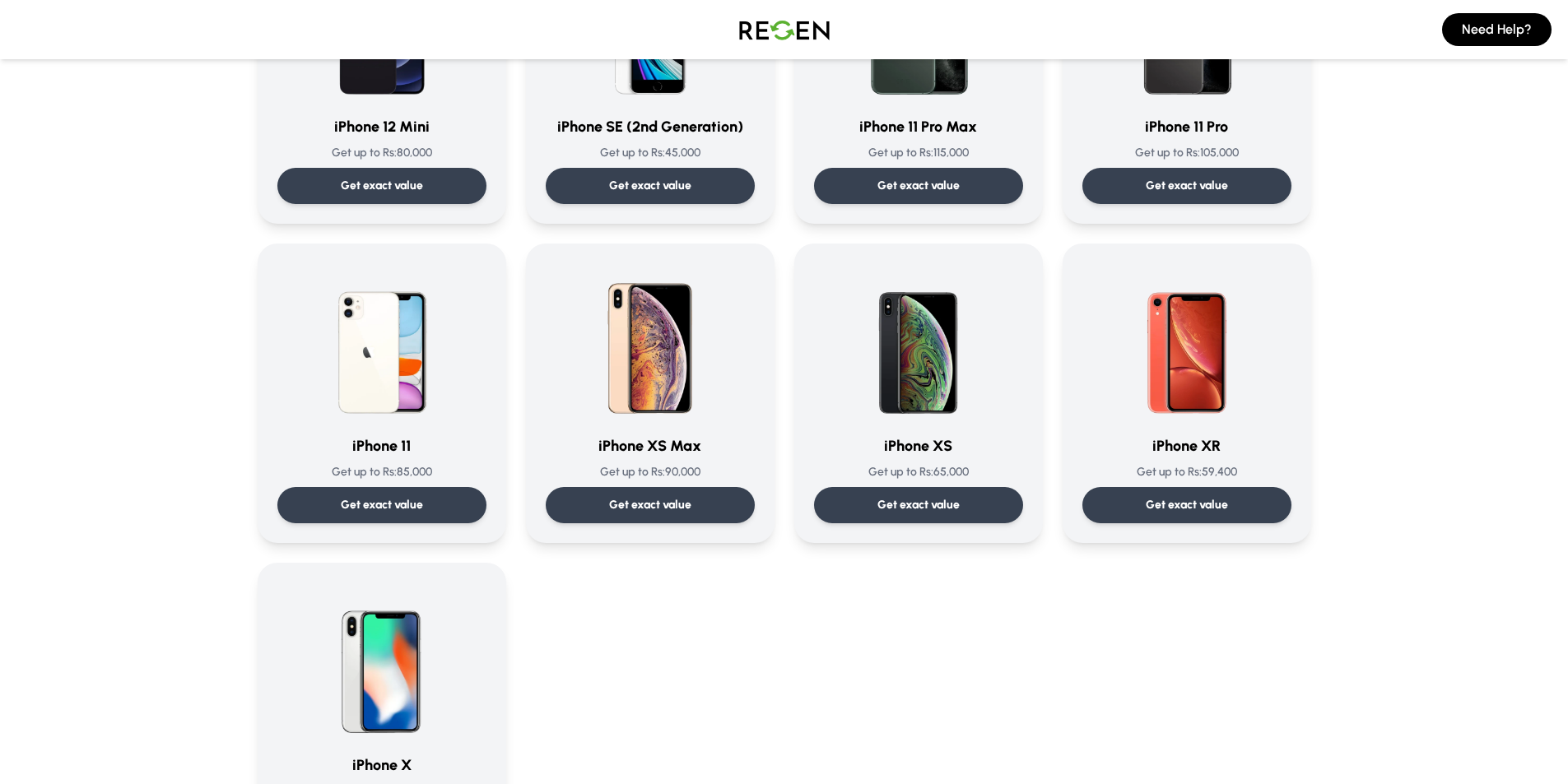
scroll to position [1394, 0]
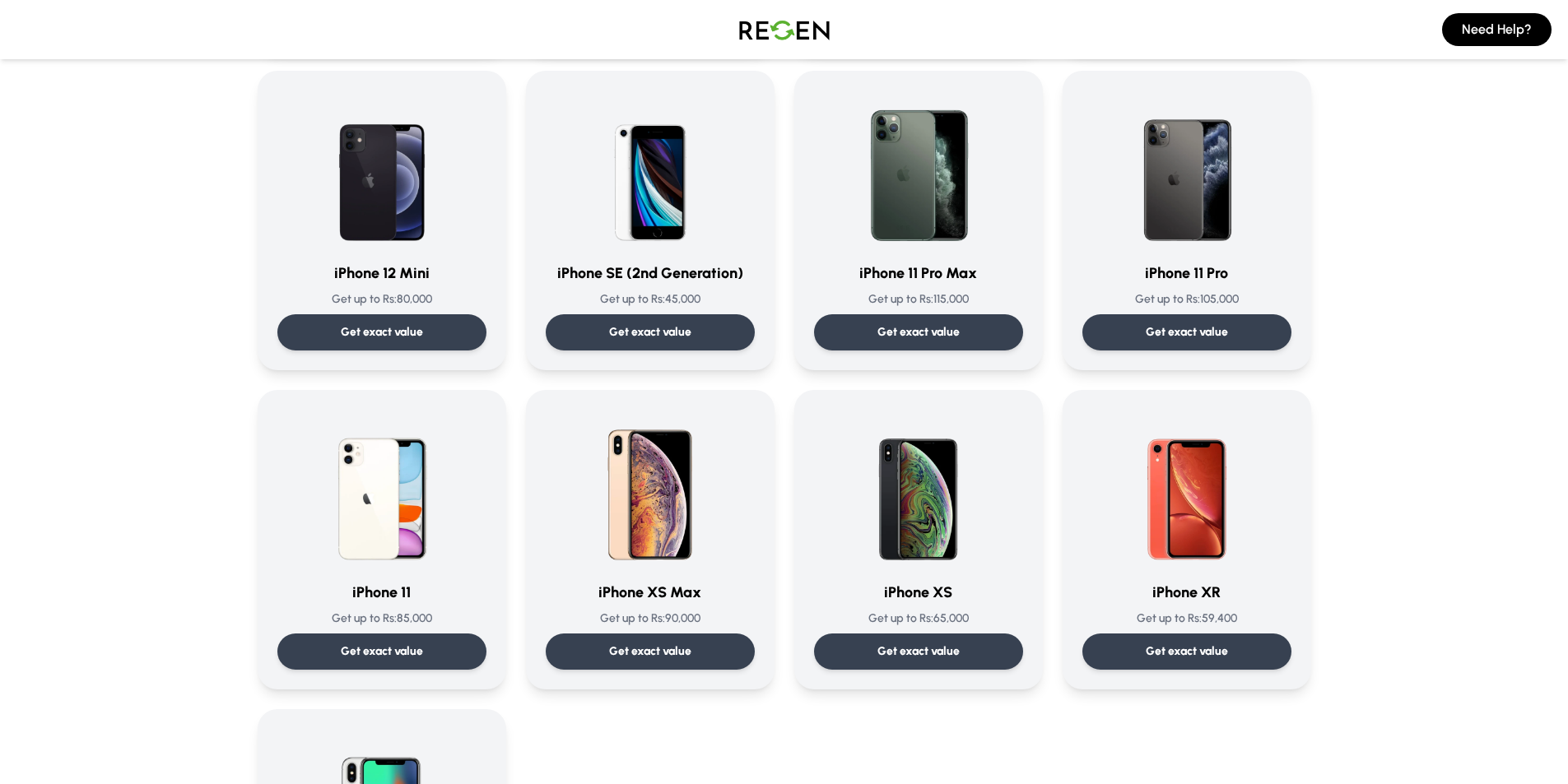
click at [775, 20] on img at bounding box center [784, 29] width 115 height 46
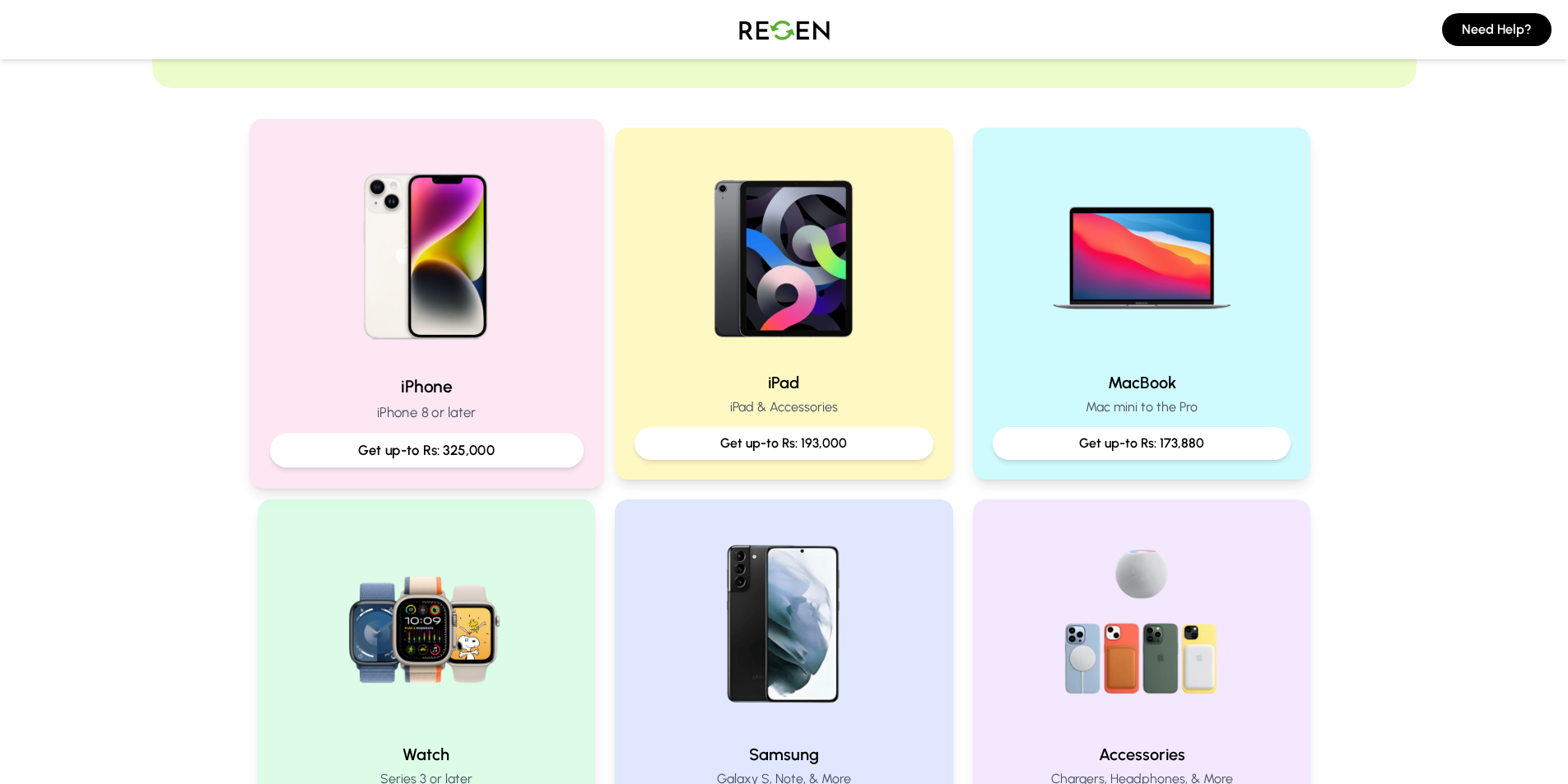
scroll to position [274, 0]
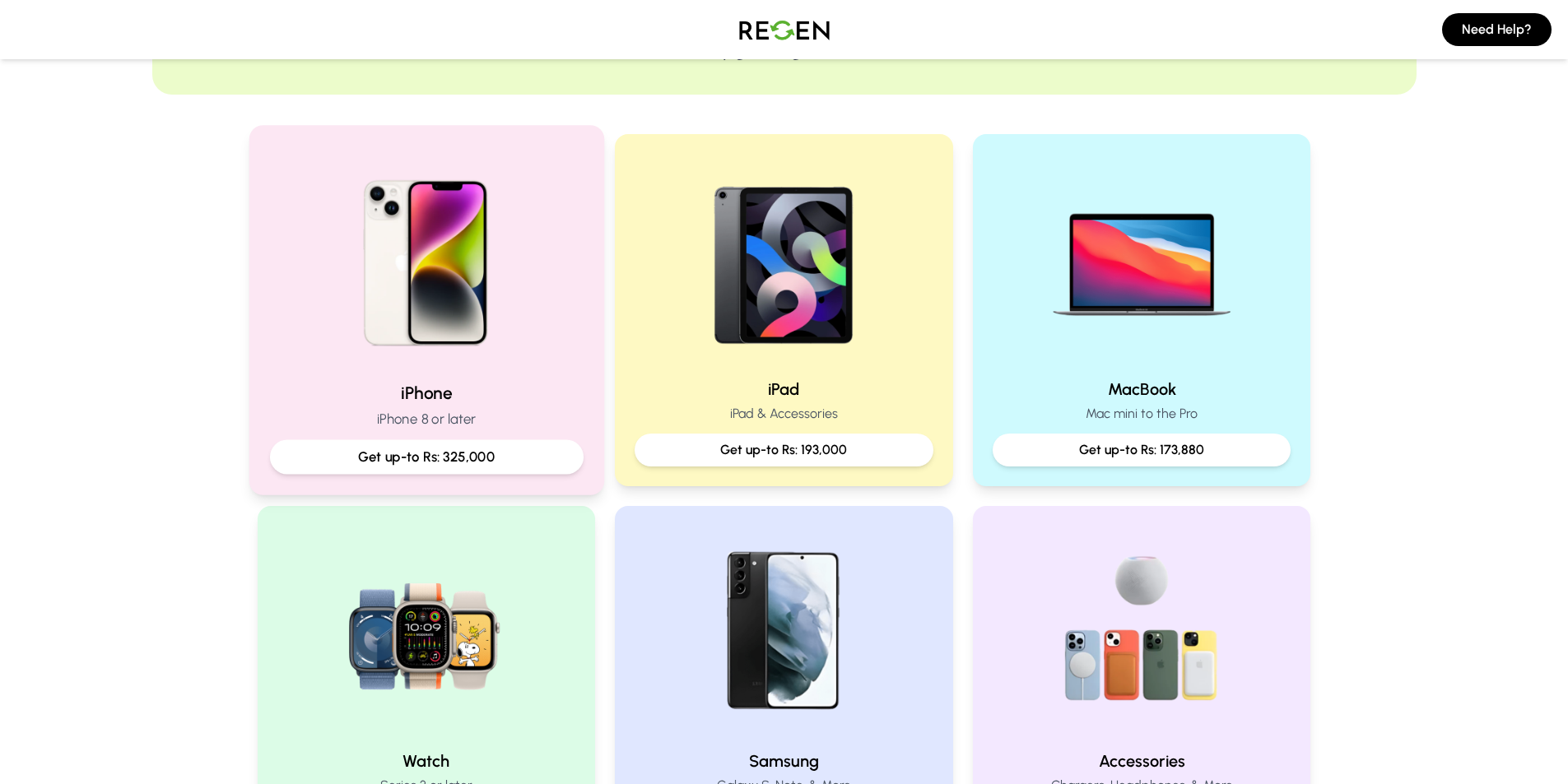
click at [474, 270] on img at bounding box center [425, 257] width 222 height 221
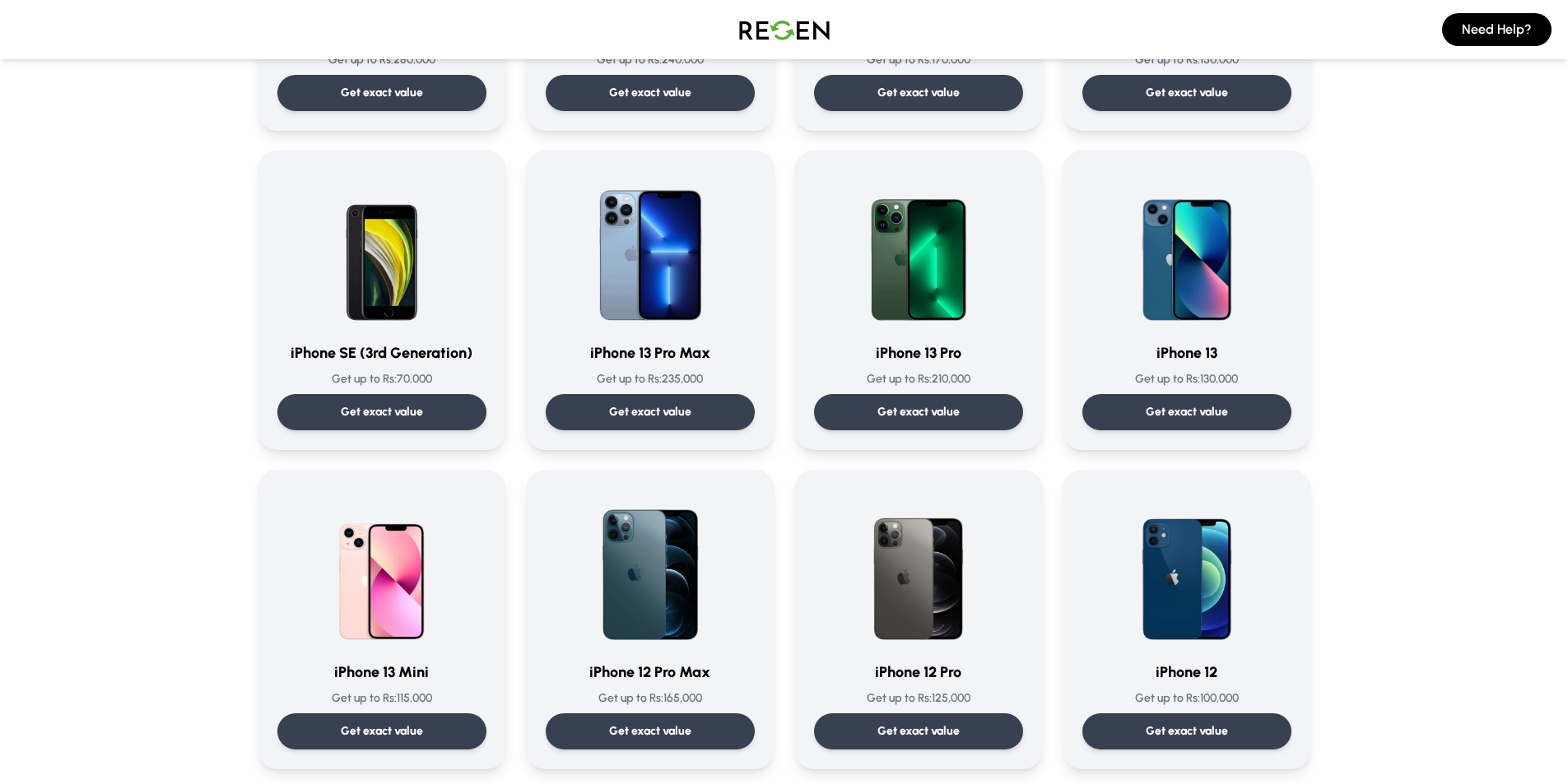
scroll to position [658, 0]
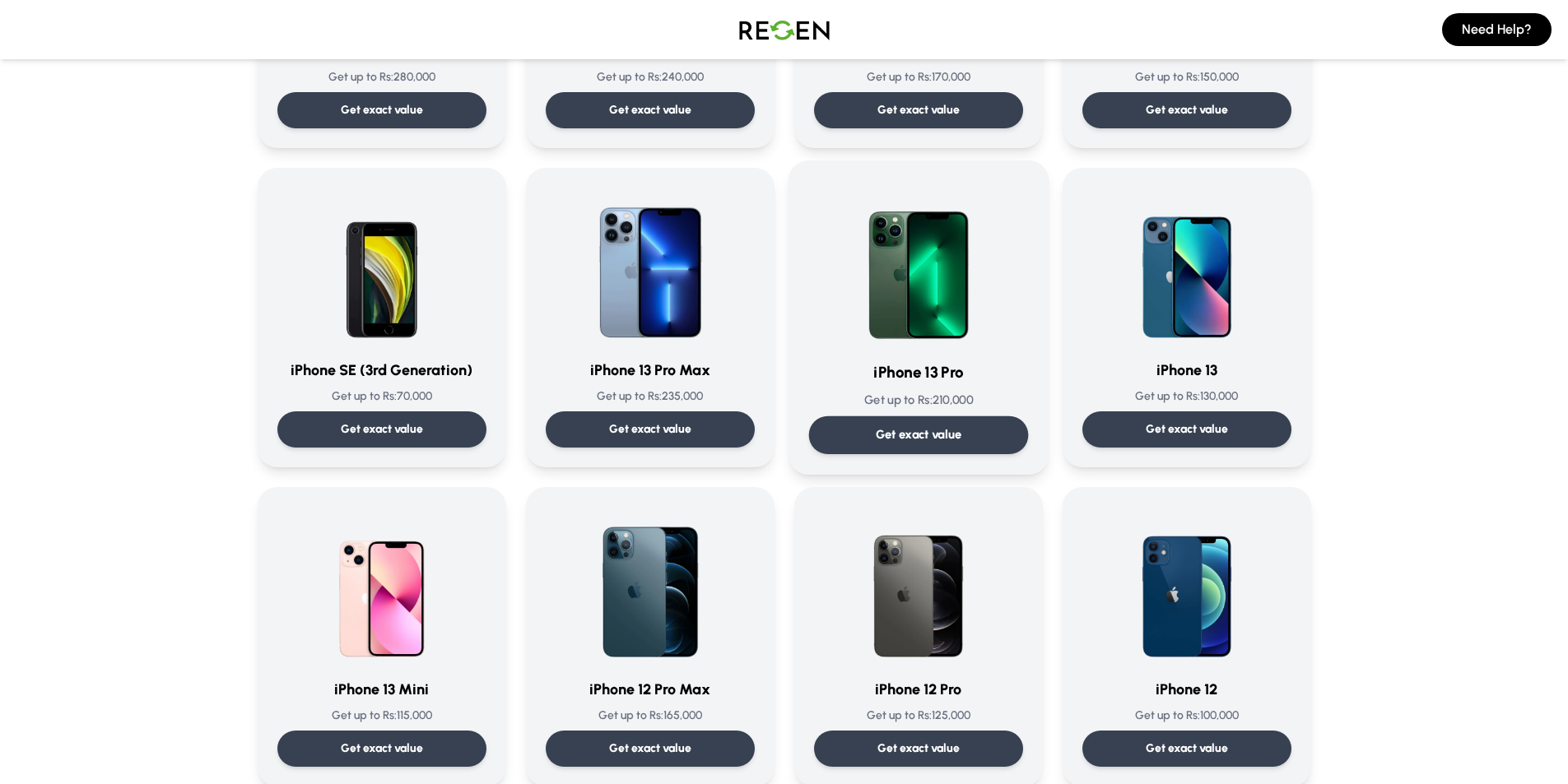
click at [937, 435] on p "Get exact value" at bounding box center [918, 435] width 87 height 18
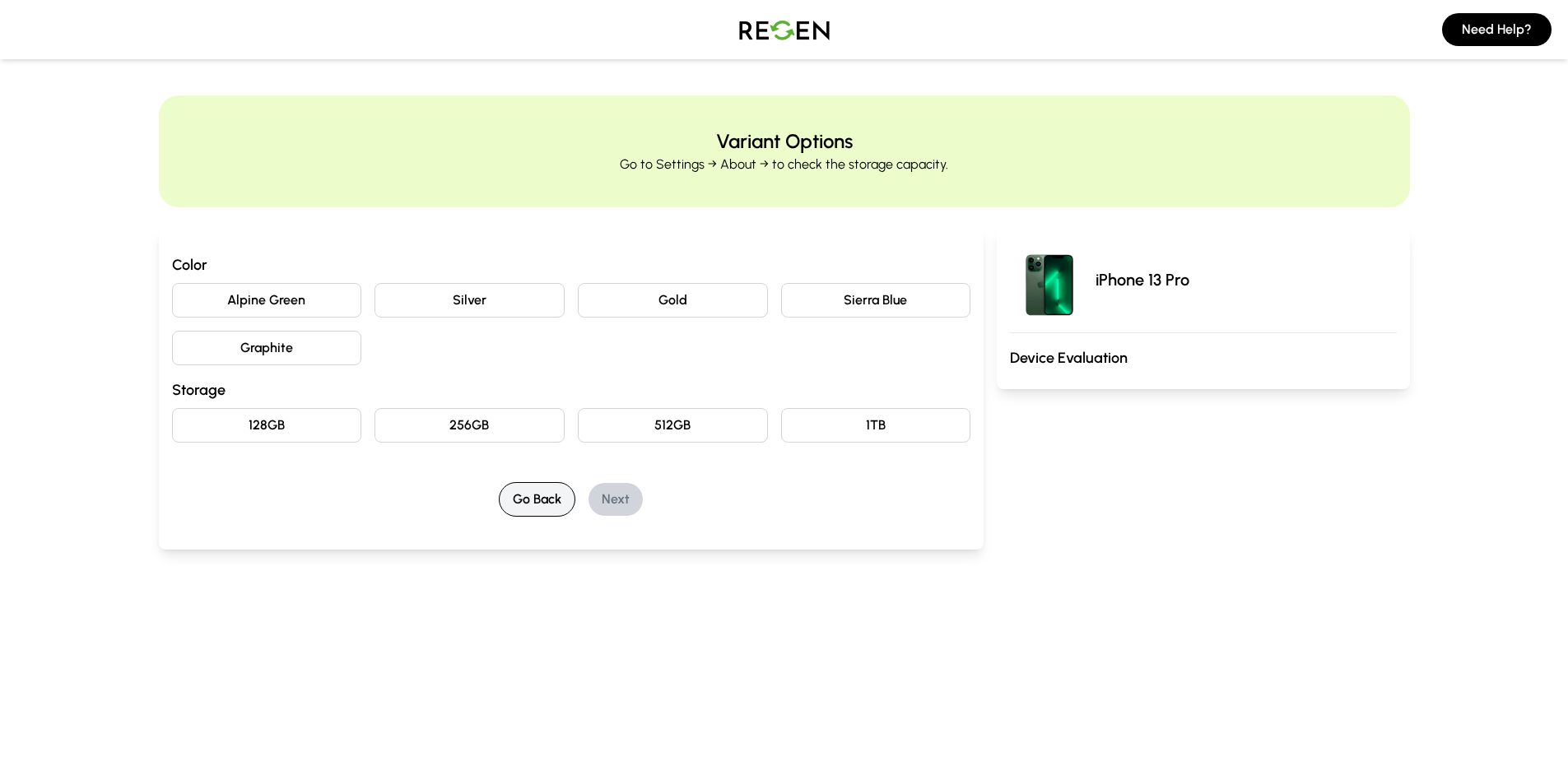
click at [560, 507] on button "Go Back" at bounding box center [537, 499] width 77 height 35
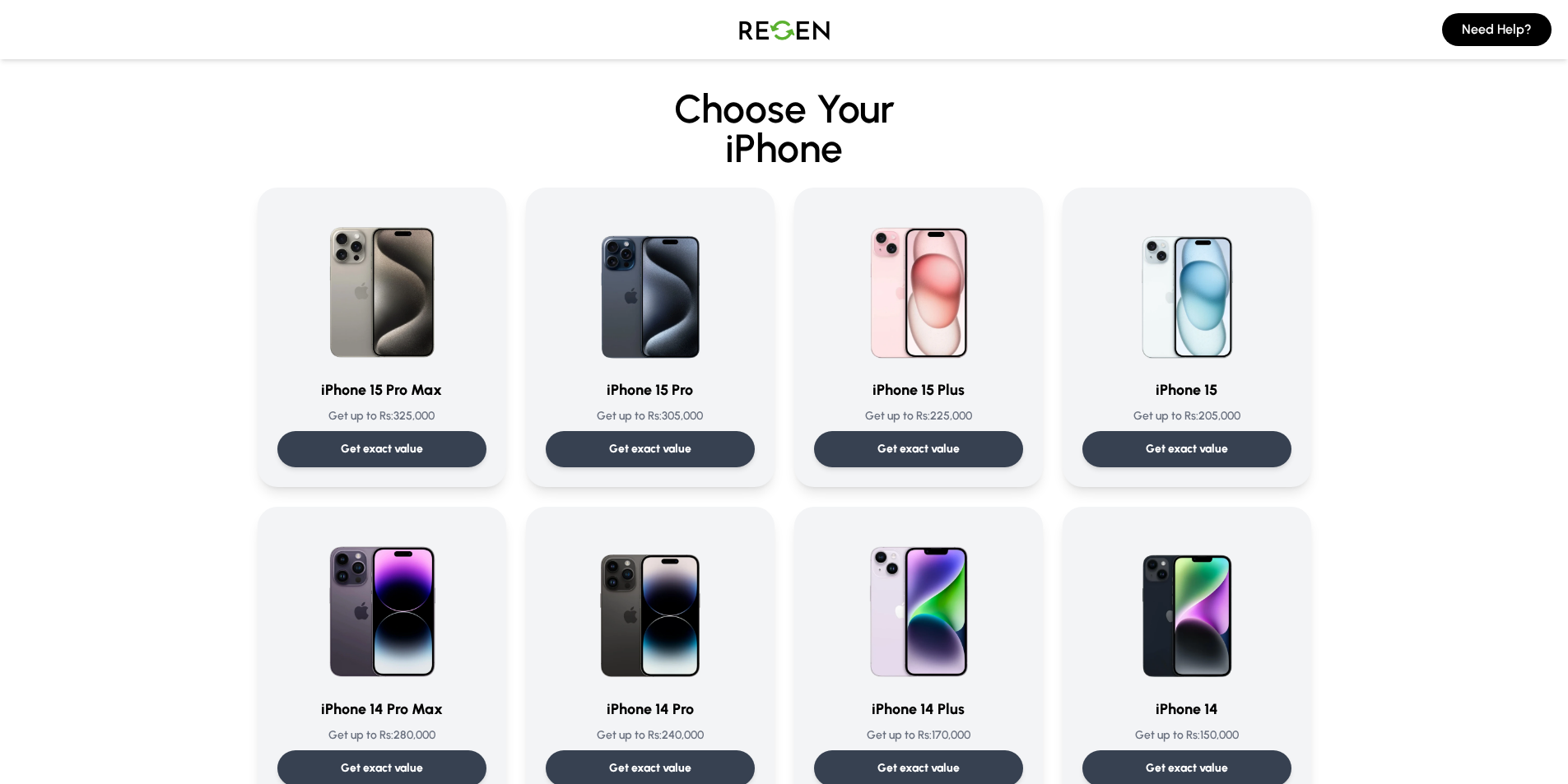
click at [808, 23] on img at bounding box center [784, 29] width 115 height 46
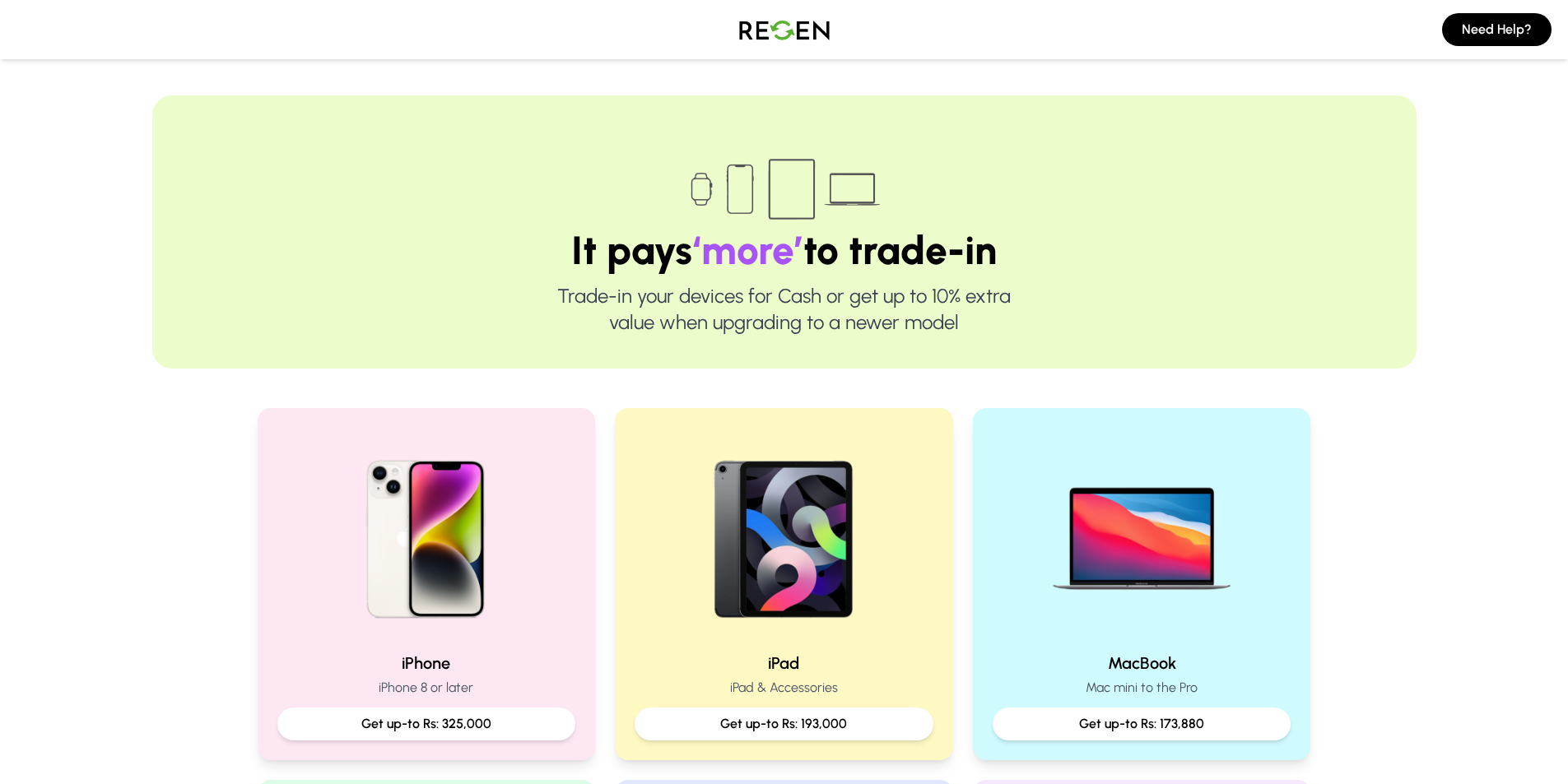
scroll to position [329, 0]
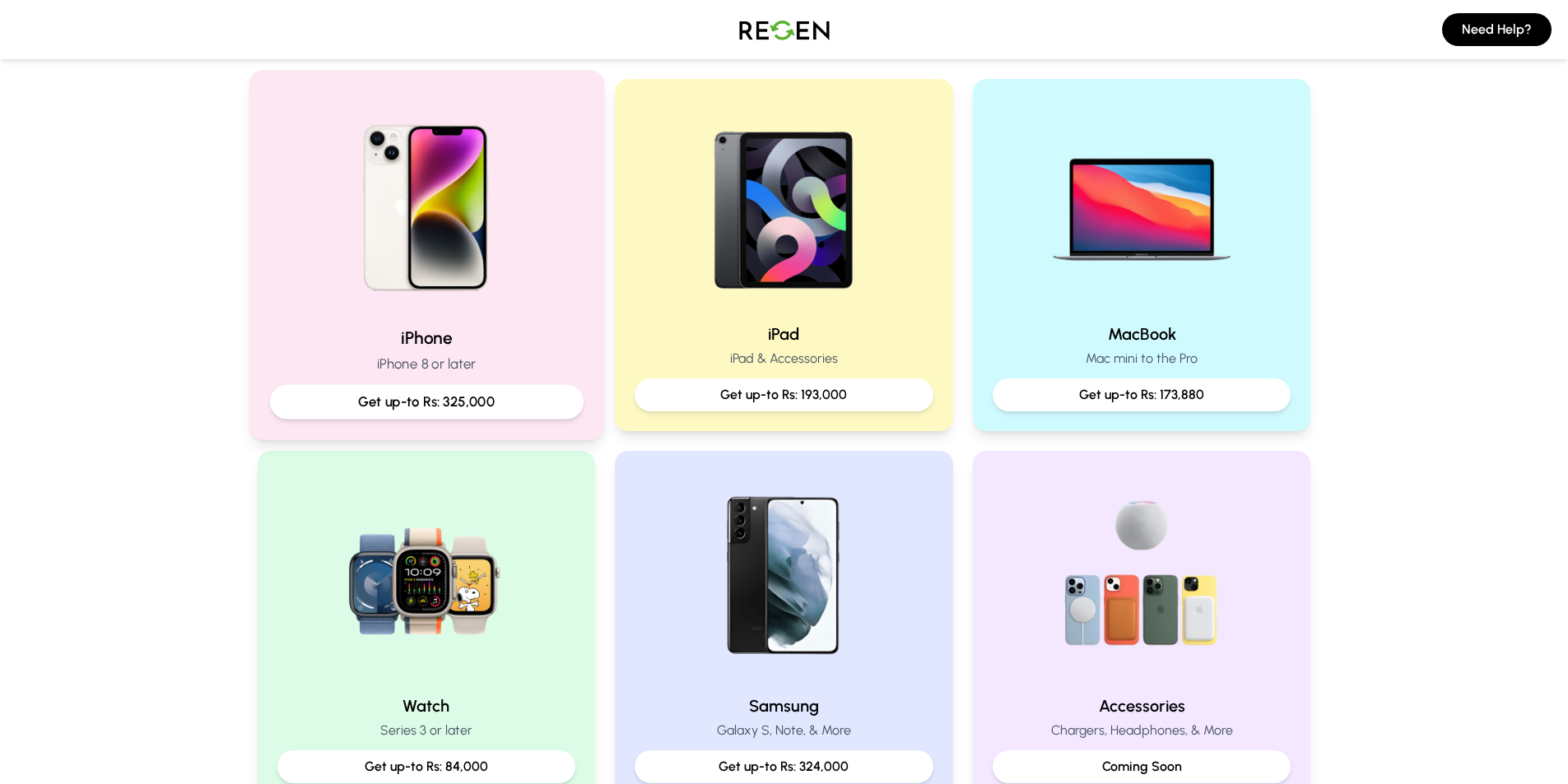
click at [509, 365] on p "iPhone 8 or later" at bounding box center [425, 364] width 313 height 20
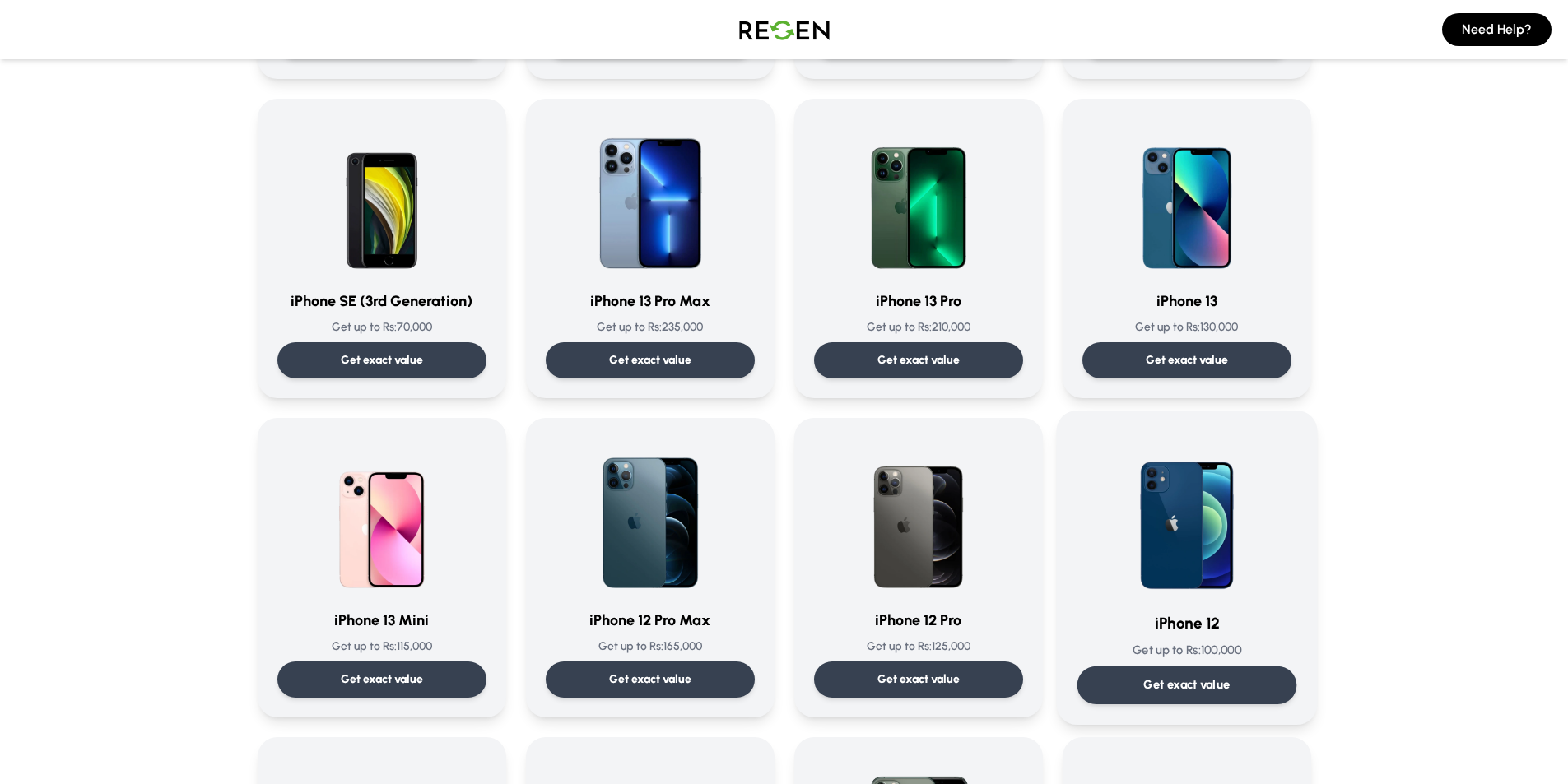
scroll to position [823, 0]
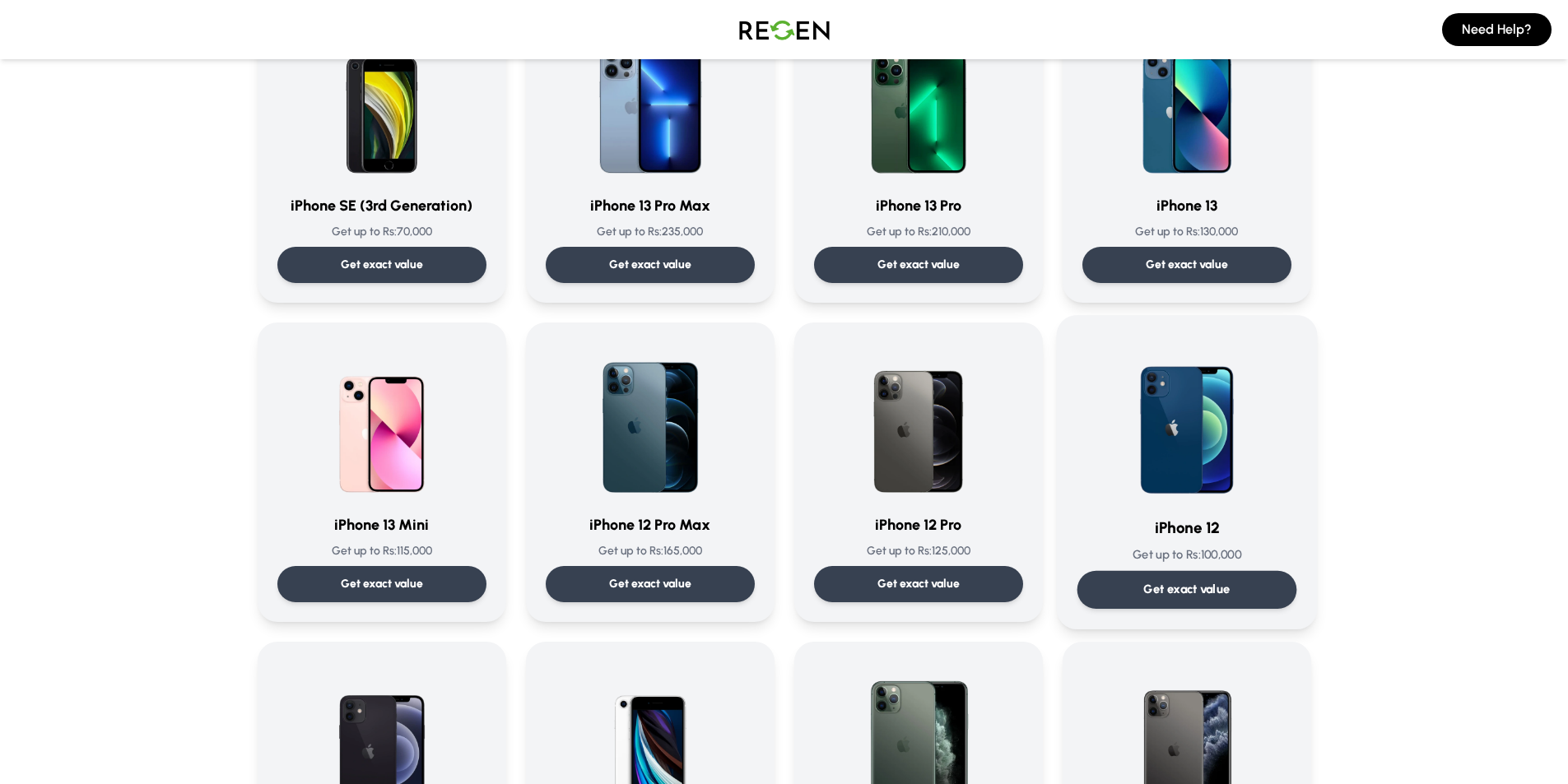
click at [1203, 584] on p "Get exact value" at bounding box center [1186, 589] width 87 height 18
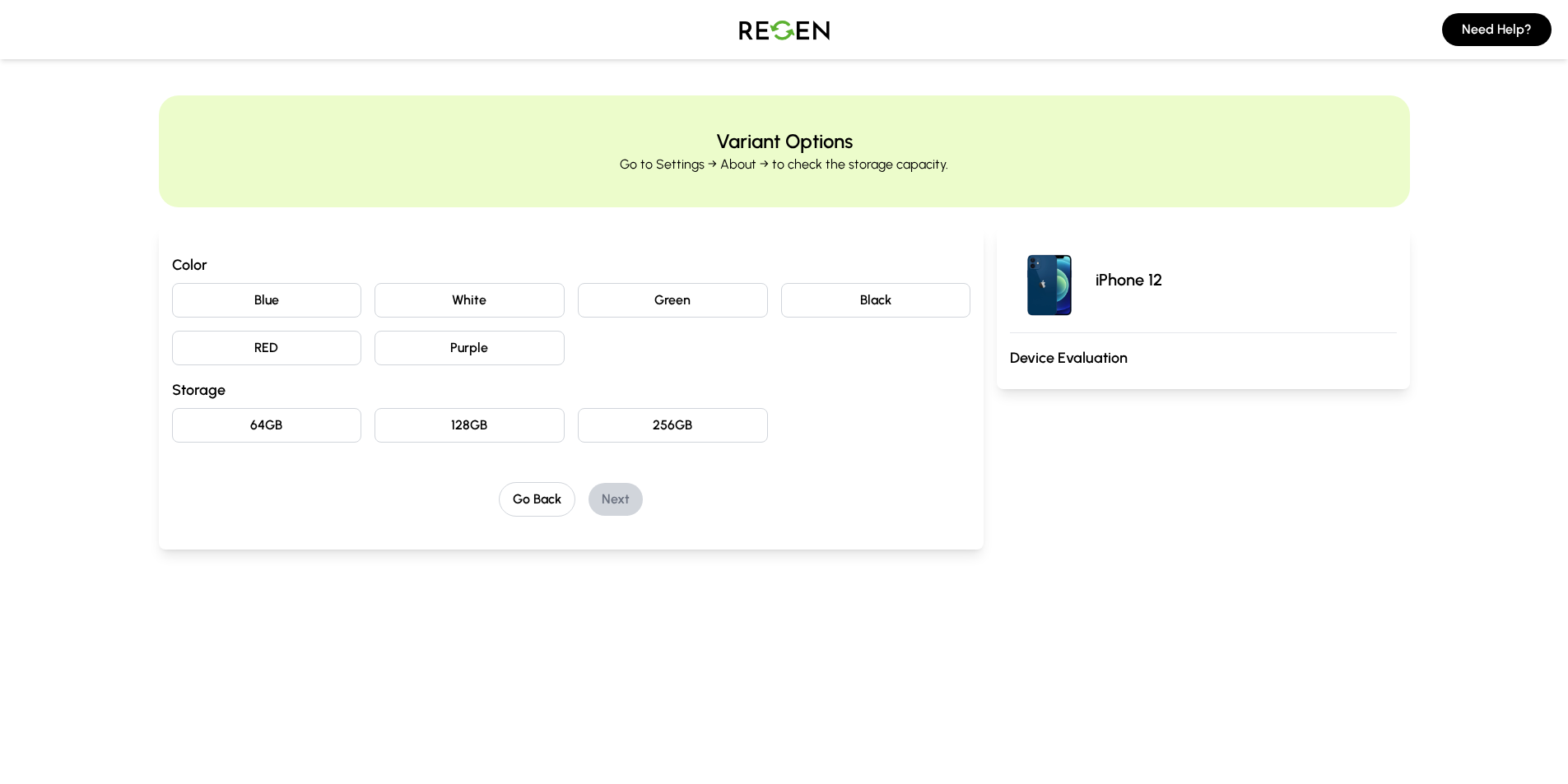
click at [272, 304] on button "Blue" at bounding box center [267, 300] width 190 height 35
click at [494, 422] on button "128GB" at bounding box center [469, 424] width 190 height 35
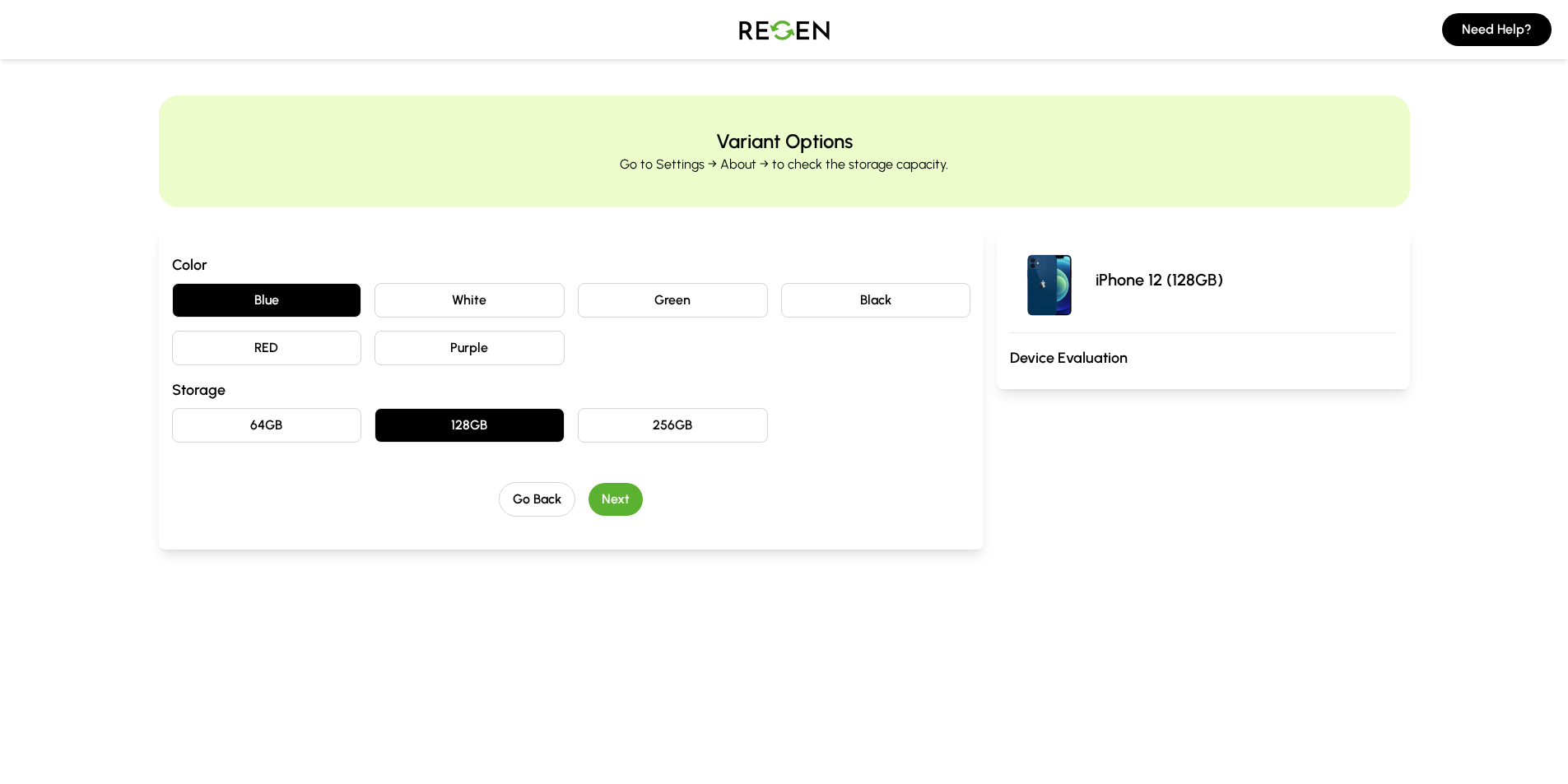
drag, startPoint x: 623, startPoint y: 493, endPoint x: 626, endPoint y: 504, distance: 11.4
click at [623, 497] on button "Next" at bounding box center [615, 499] width 54 height 33
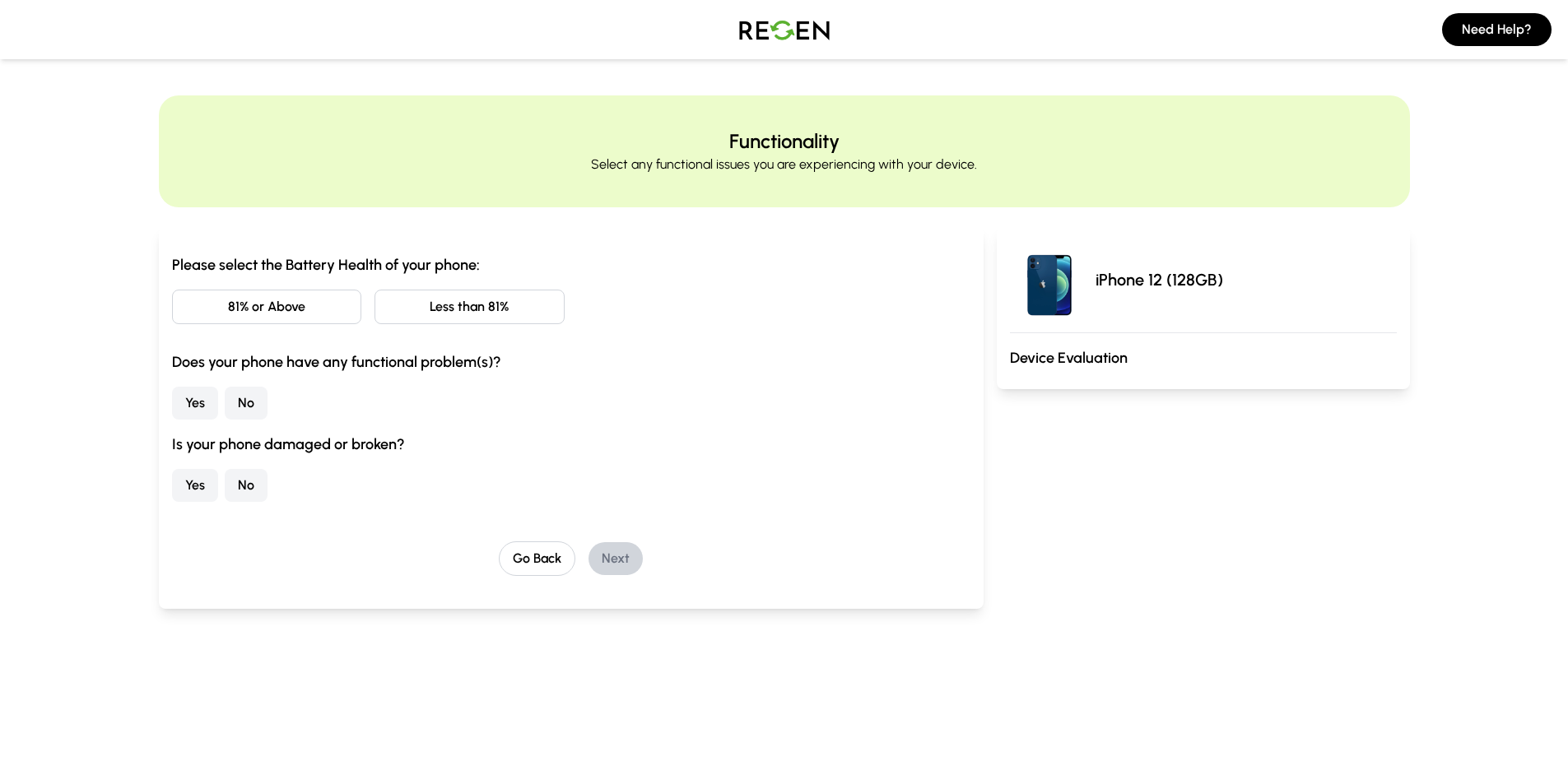
click at [301, 314] on button "81% or Above" at bounding box center [267, 307] width 190 height 35
click at [200, 406] on button "Yes" at bounding box center [195, 403] width 46 height 33
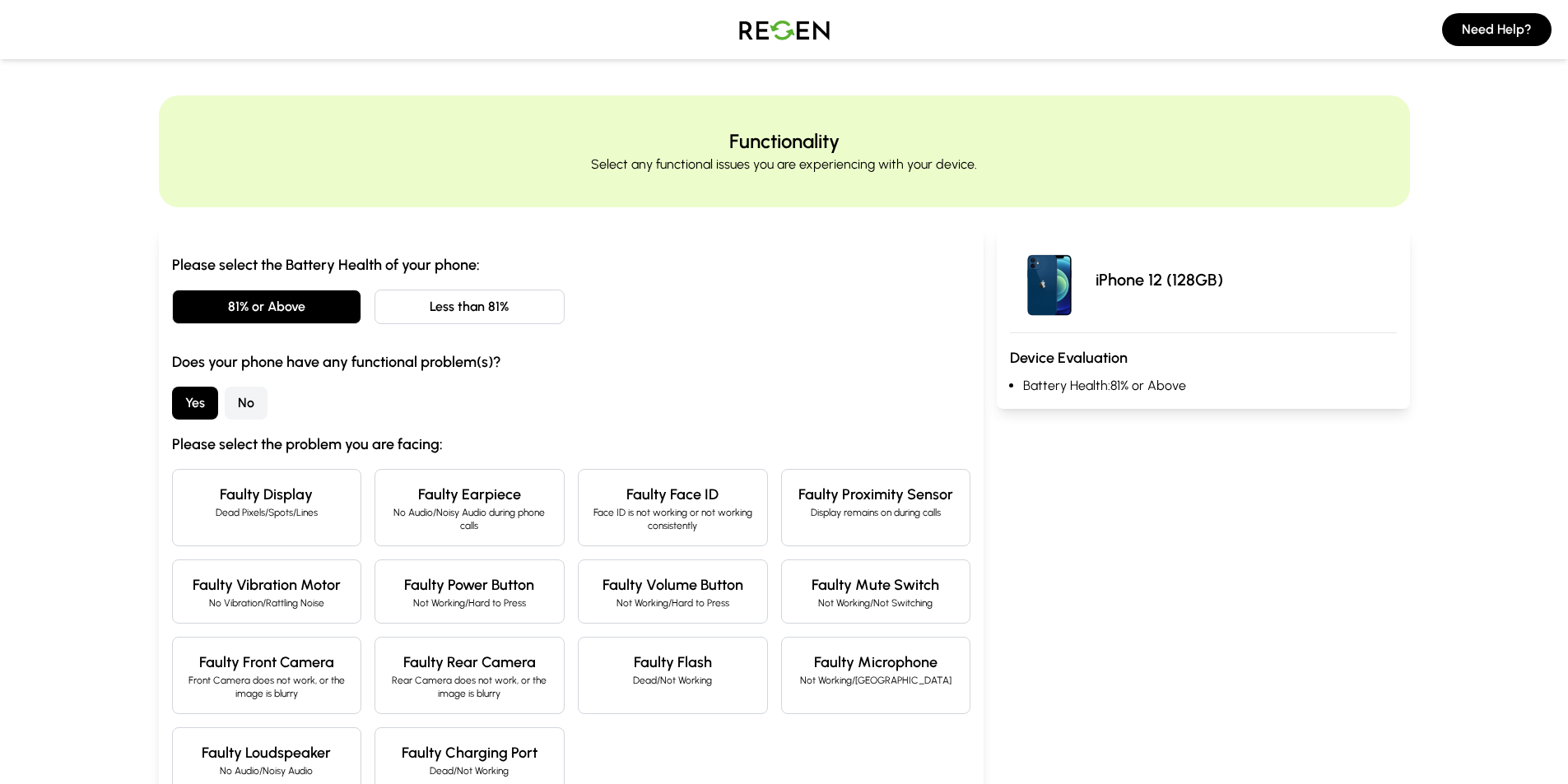
click at [249, 396] on button "No" at bounding box center [246, 403] width 43 height 33
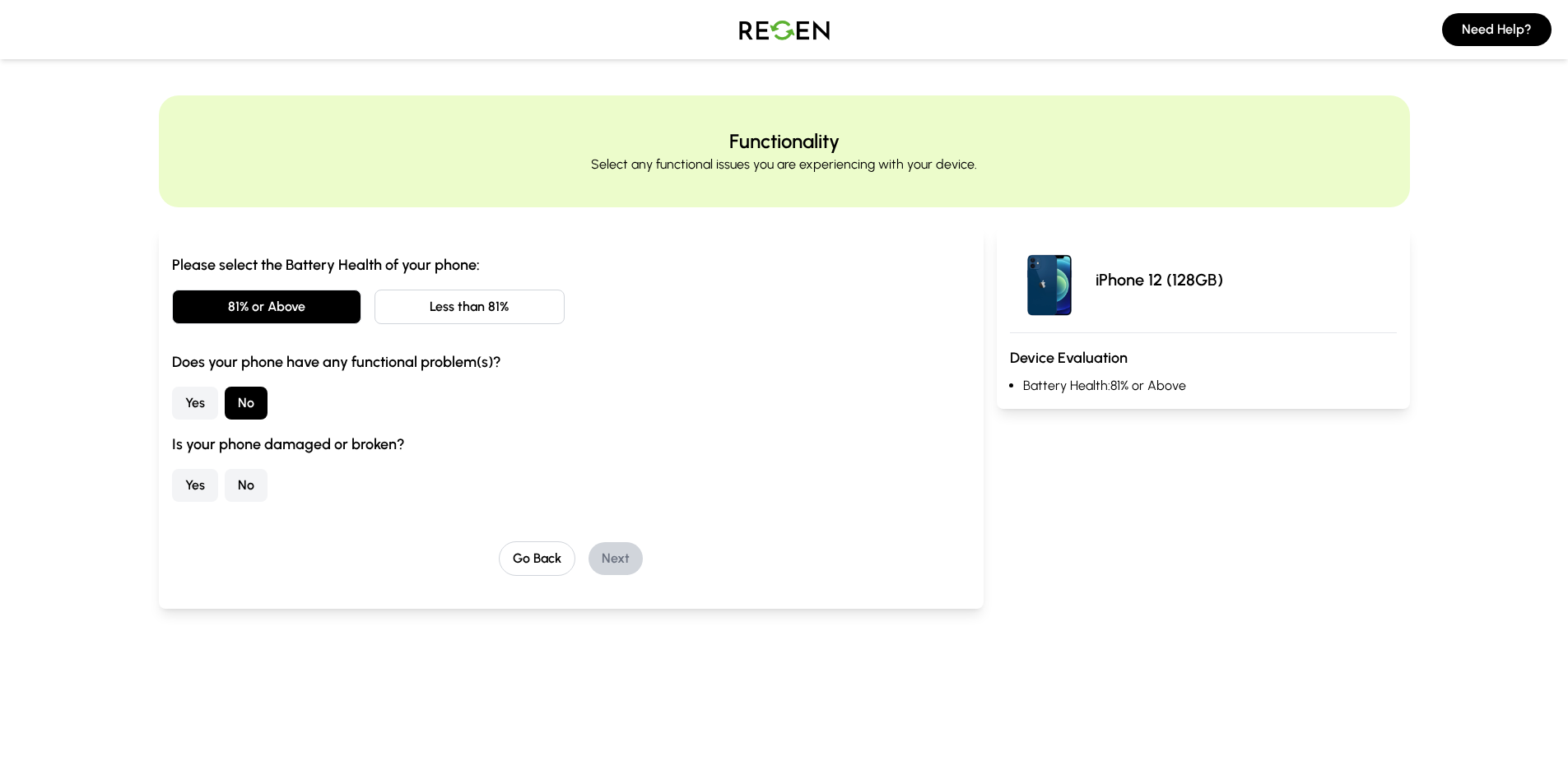
click at [255, 491] on button "No" at bounding box center [246, 485] width 43 height 33
click at [629, 561] on button "Next" at bounding box center [615, 558] width 54 height 33
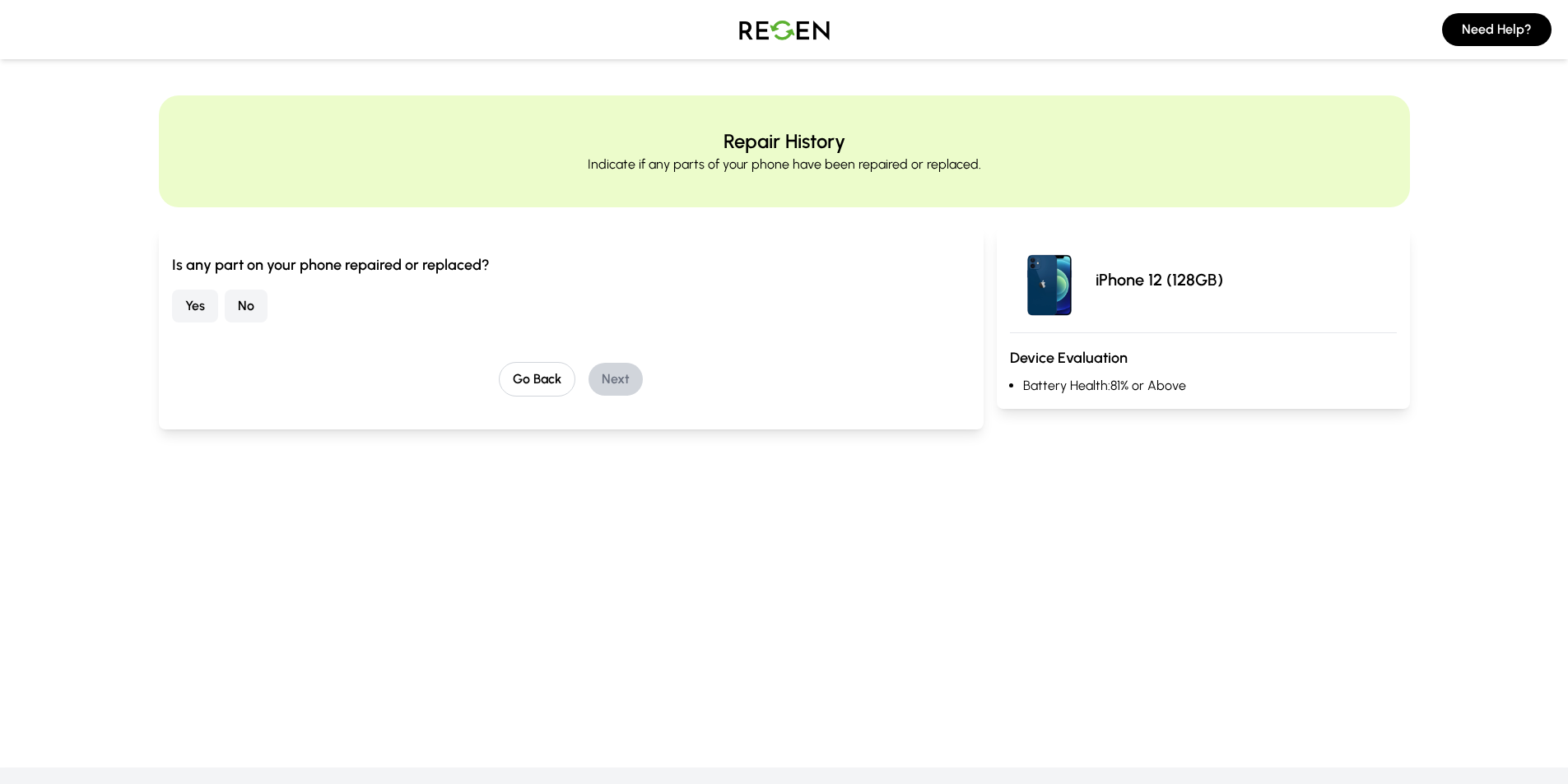
click at [250, 298] on button "No" at bounding box center [246, 306] width 43 height 33
click at [600, 376] on button "Next" at bounding box center [615, 379] width 54 height 33
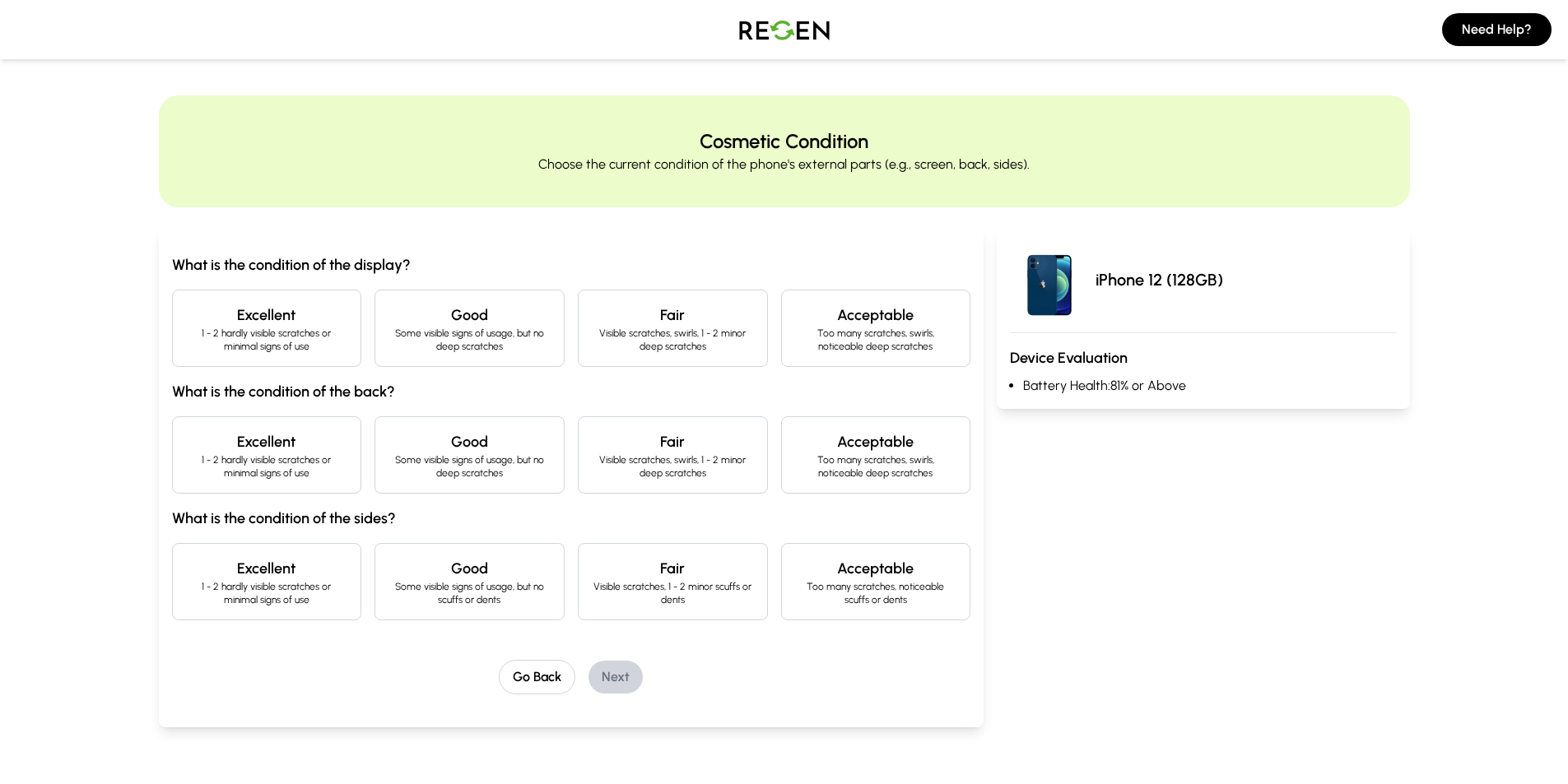
click at [258, 334] on p "1 - 2 hardly visible scratches or minimal signs of use" at bounding box center [267, 339] width 162 height 26
click at [288, 423] on div "Excellent 1 - 2 hardly visible scratches or minimal signs of use" at bounding box center [267, 455] width 190 height 77
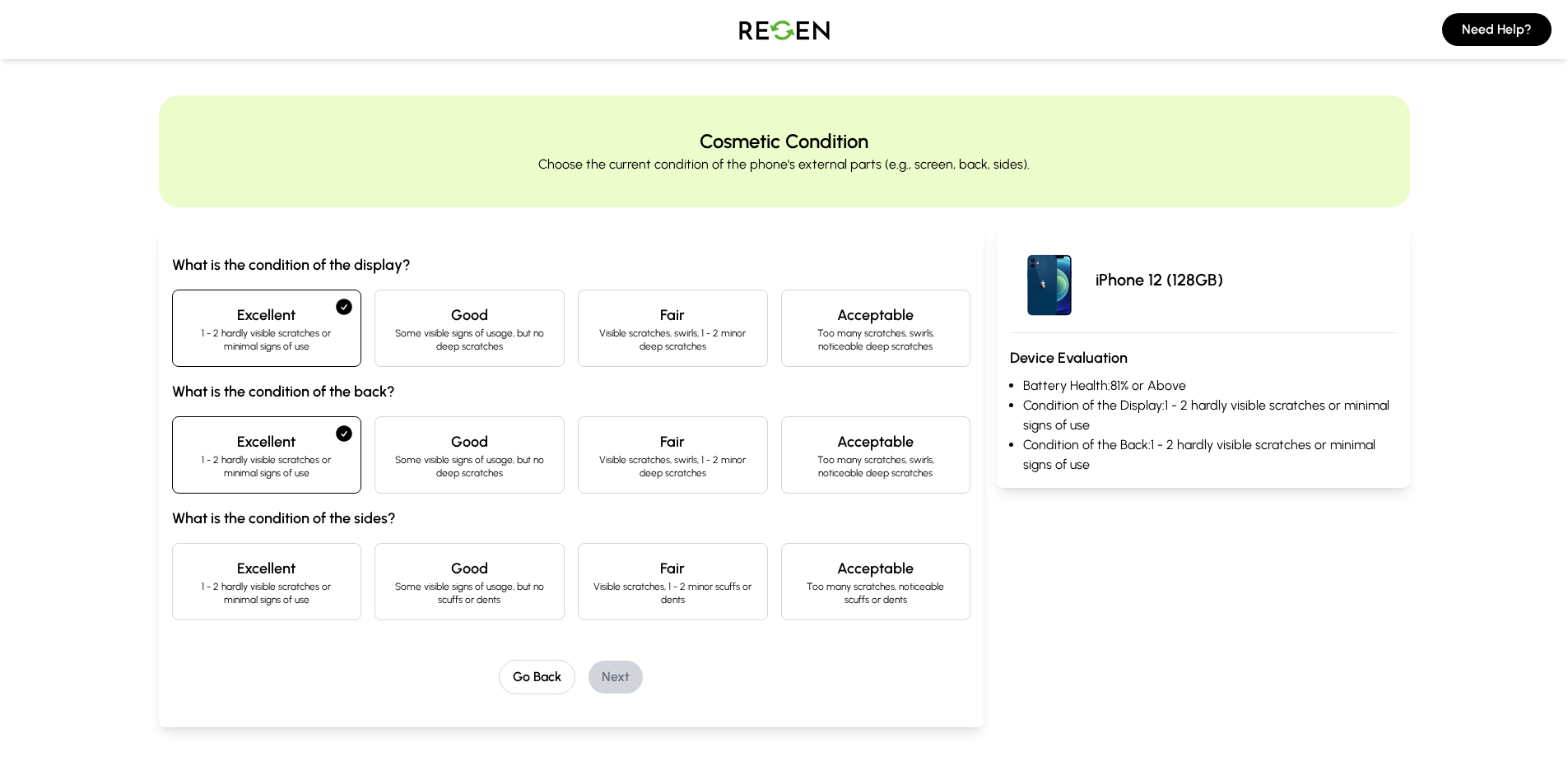
click at [308, 563] on h4 "Excellent" at bounding box center [267, 568] width 162 height 23
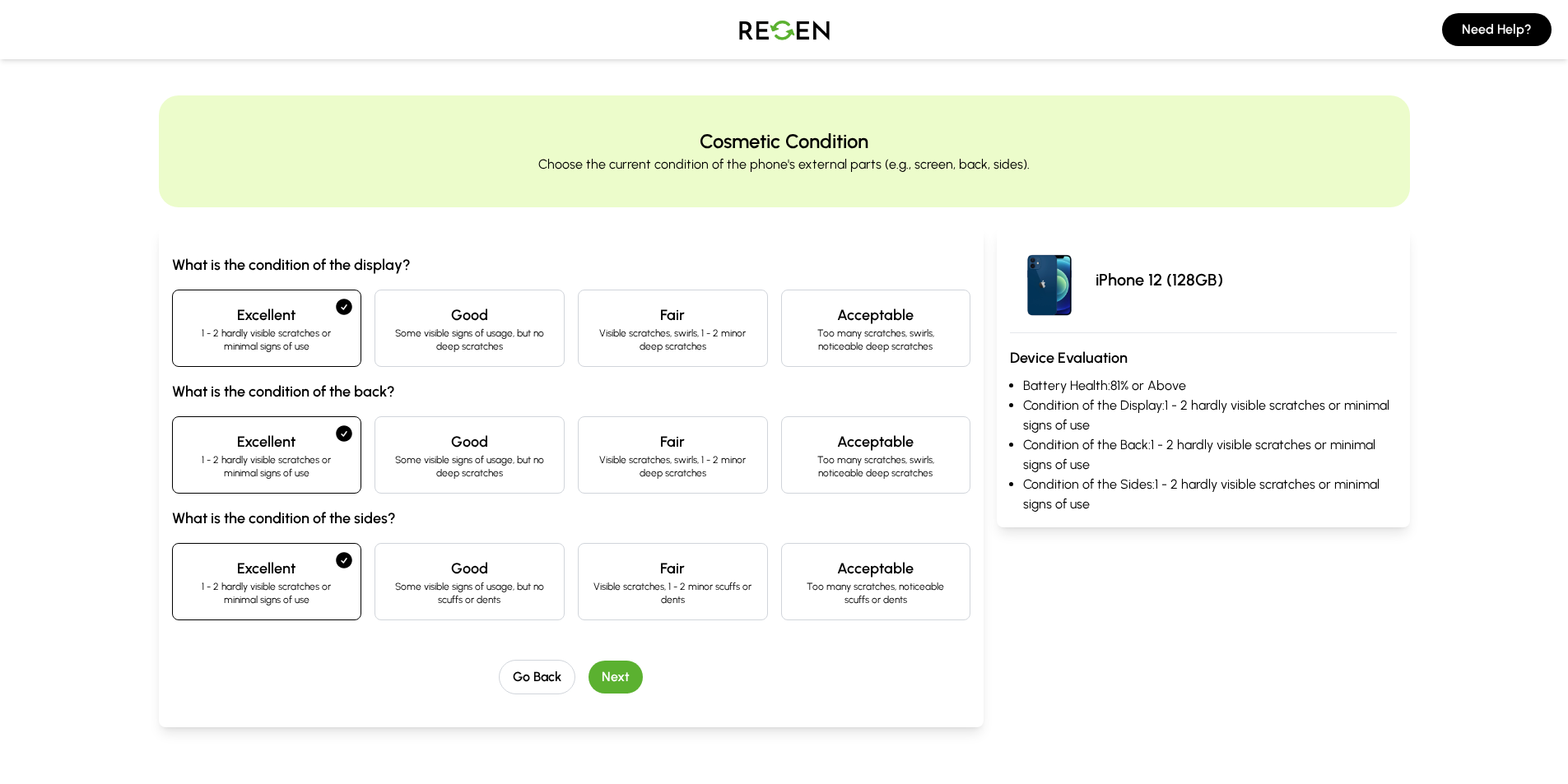
click at [635, 673] on button "Next" at bounding box center [615, 676] width 54 height 33
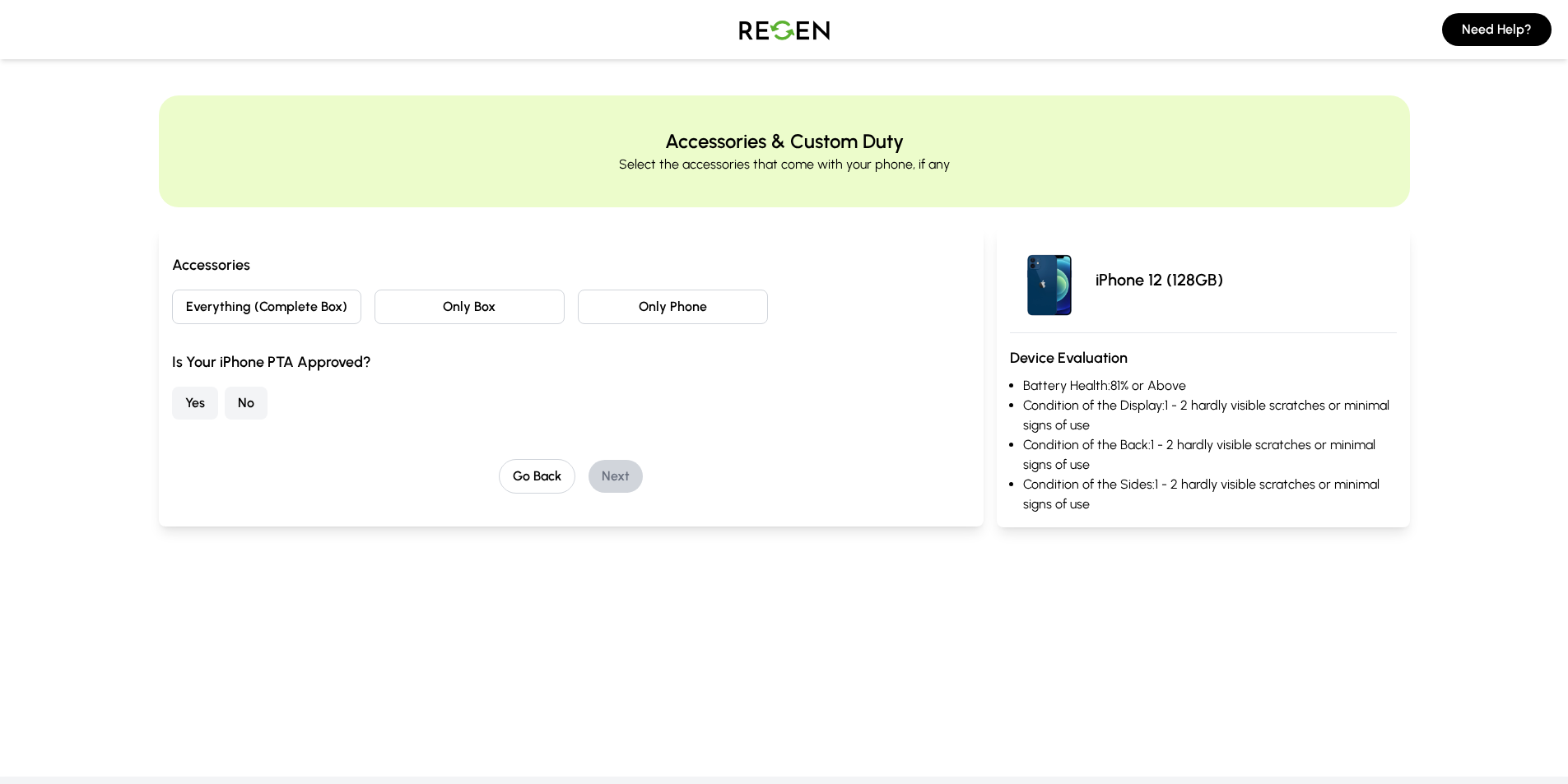
click at [640, 307] on button "Only Phone" at bounding box center [673, 307] width 190 height 35
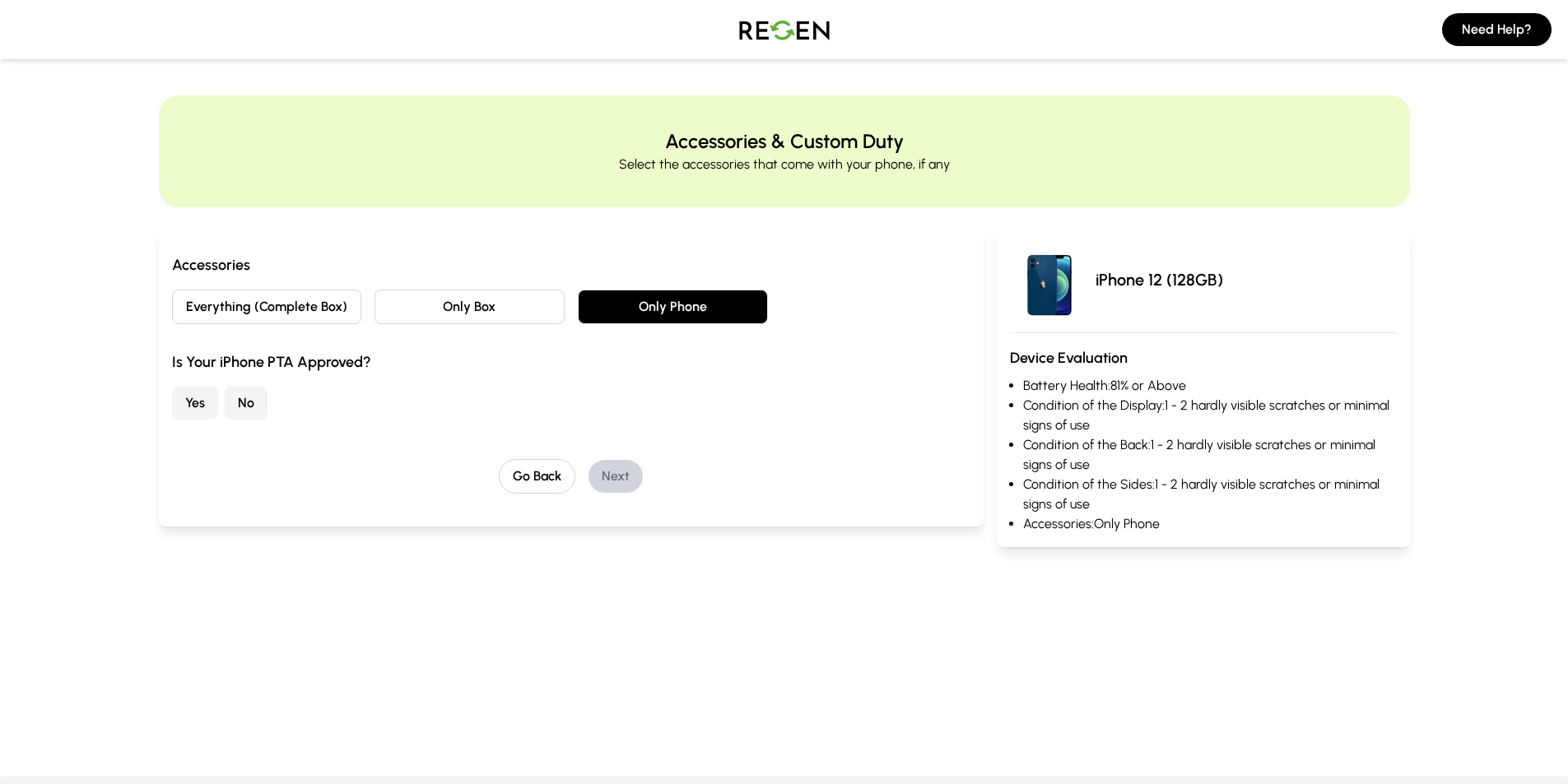
click at [196, 406] on button "Yes" at bounding box center [195, 403] width 46 height 33
click at [618, 478] on button "Next" at bounding box center [615, 476] width 54 height 33
